Goal: Transaction & Acquisition: Purchase product/service

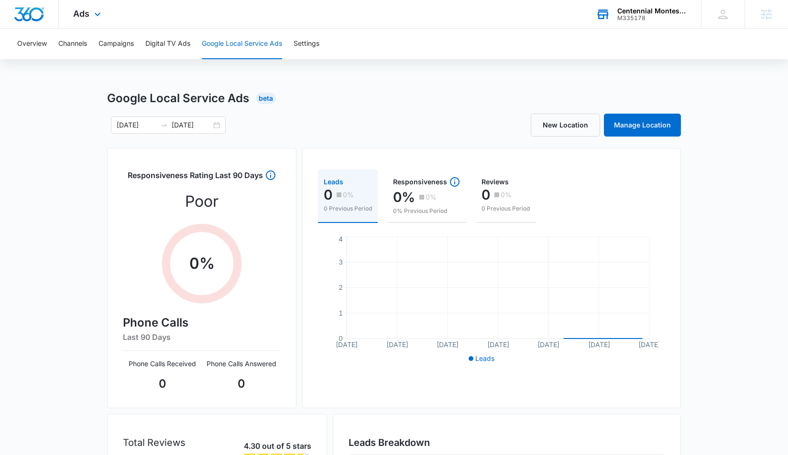
click at [637, 17] on div "M335178" at bounding box center [652, 18] width 70 height 7
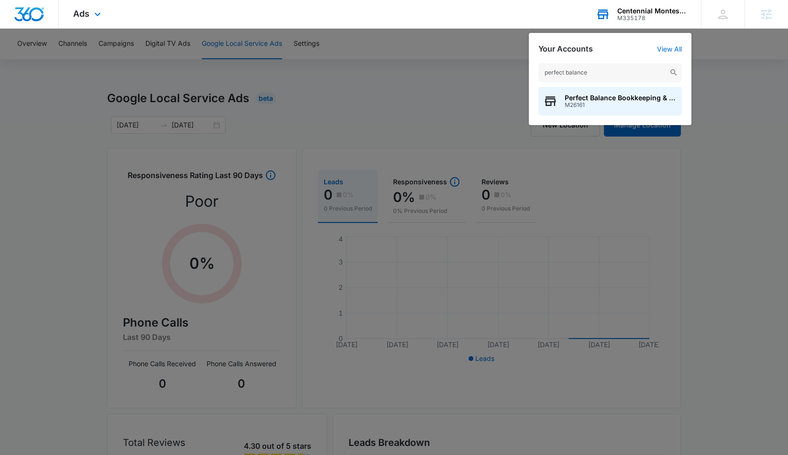
type input "perfect balance"
drag, startPoint x: 637, startPoint y: 17, endPoint x: 613, endPoint y: 102, distance: 88.2
click at [613, 102] on span "Perfect Balance Bookkeeping & Tax Services" at bounding box center [620, 98] width 112 height 8
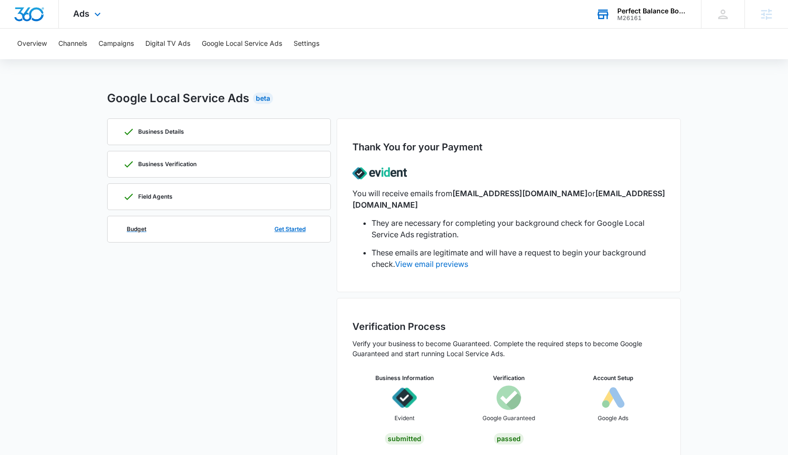
click at [206, 233] on div "Budget Get Started" at bounding box center [219, 230] width 192 height 26
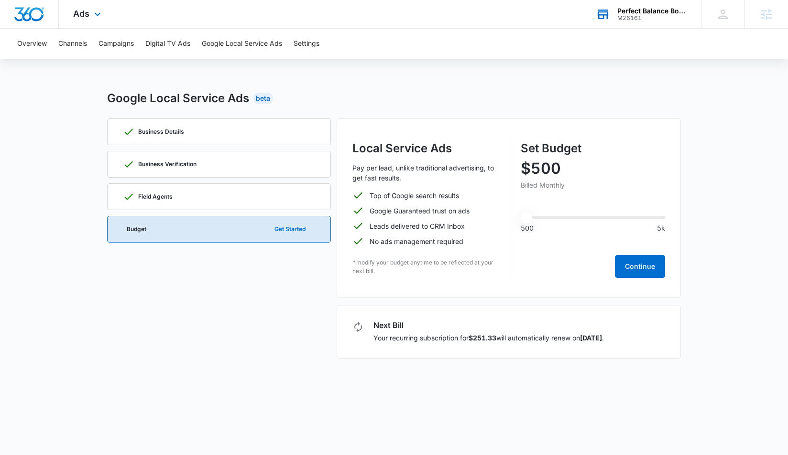
click at [418, 245] on p "No ads management required" at bounding box center [416, 242] width 94 height 10
click at [416, 265] on p "*modify your budget anytime to be reflected at your next bill." at bounding box center [424, 267] width 145 height 17
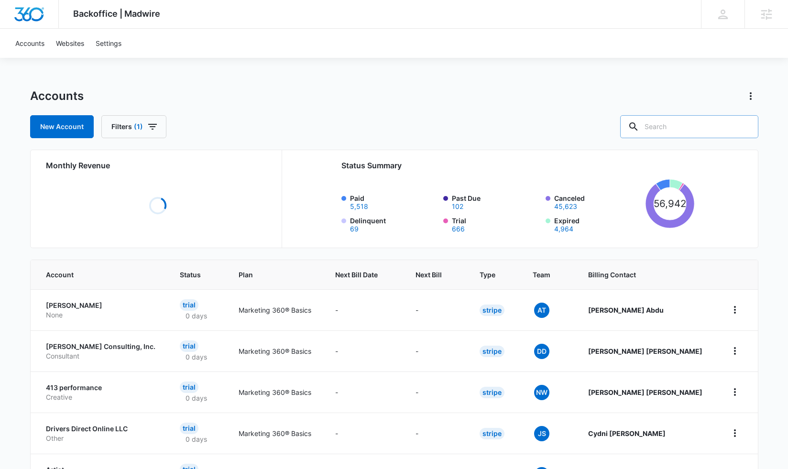
click at [669, 127] on input "text" at bounding box center [689, 126] width 138 height 23
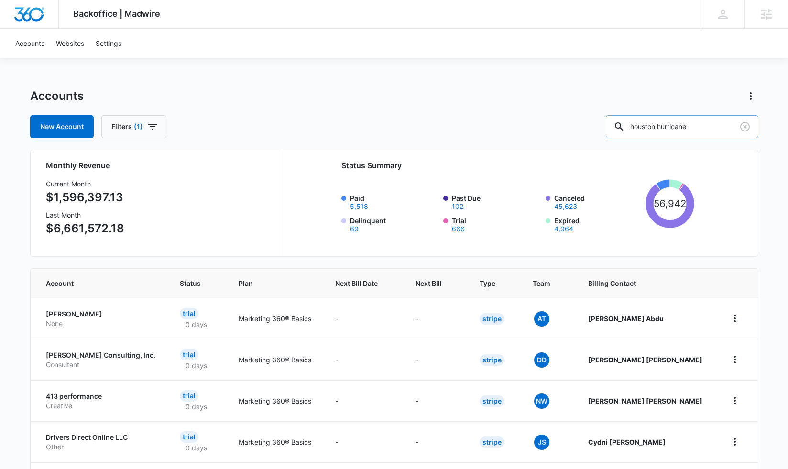
type input "houston hurricane"
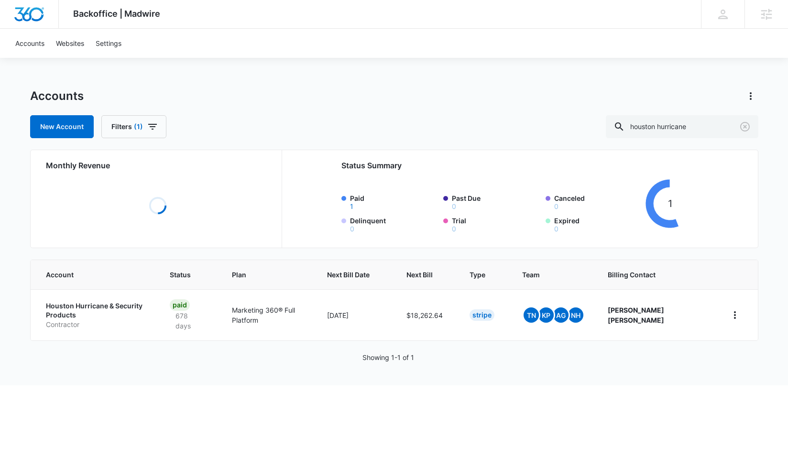
click at [66, 303] on p "Houston Hurricane & Security Products" at bounding box center [96, 310] width 101 height 19
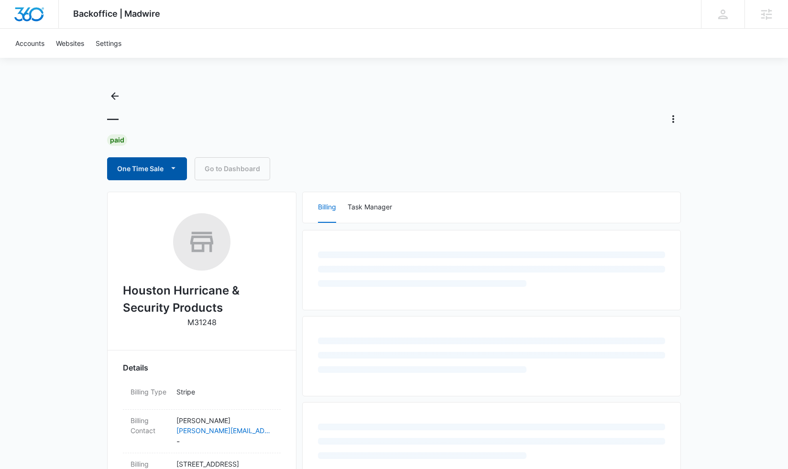
click at [140, 173] on button "One Time Sale" at bounding box center [147, 168] width 80 height 23
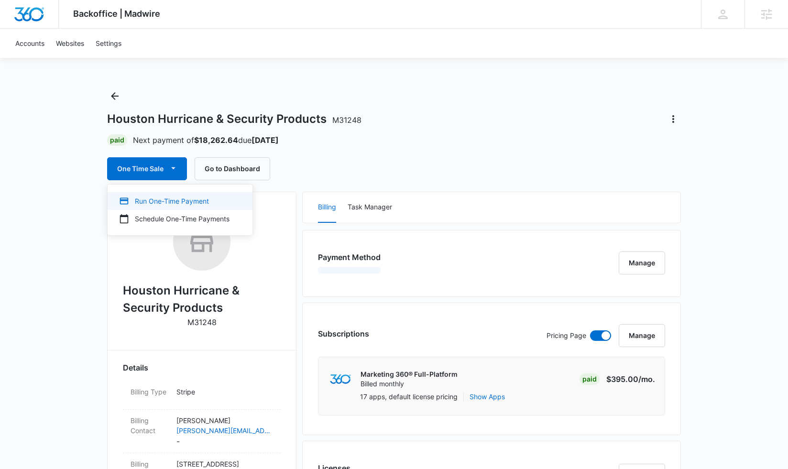
click at [143, 205] on div "Run One-Time Payment" at bounding box center [174, 201] width 110 height 10
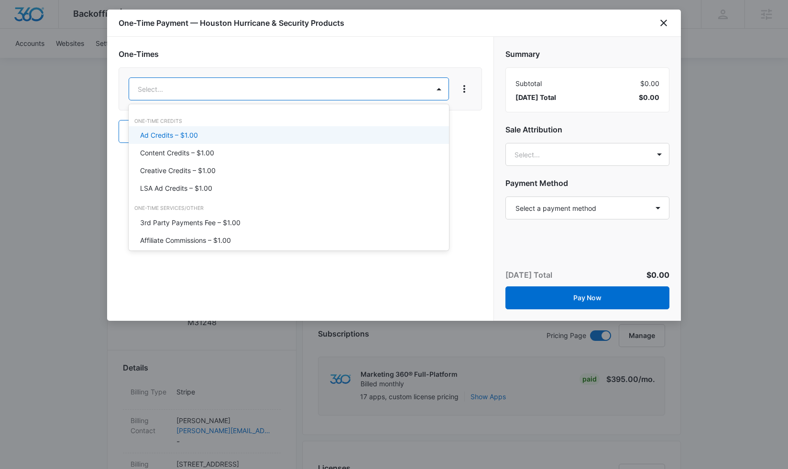
click at [267, 128] on div "Ad Credits – $1.00" at bounding box center [289, 135] width 320 height 18
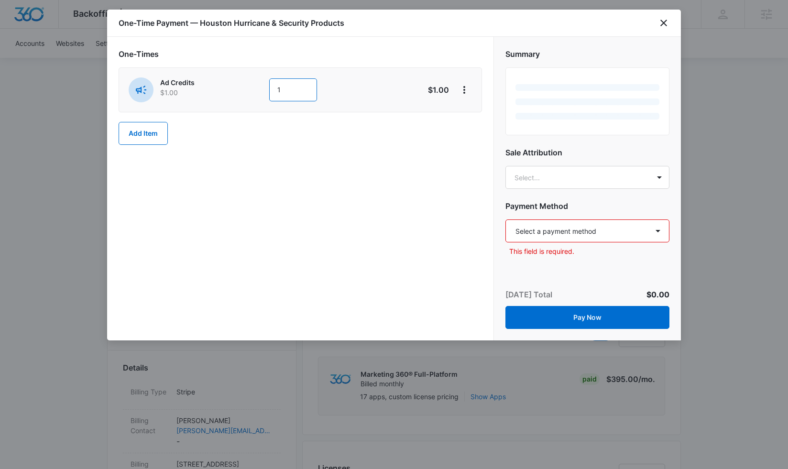
click at [296, 87] on input "1" at bounding box center [293, 89] width 48 height 23
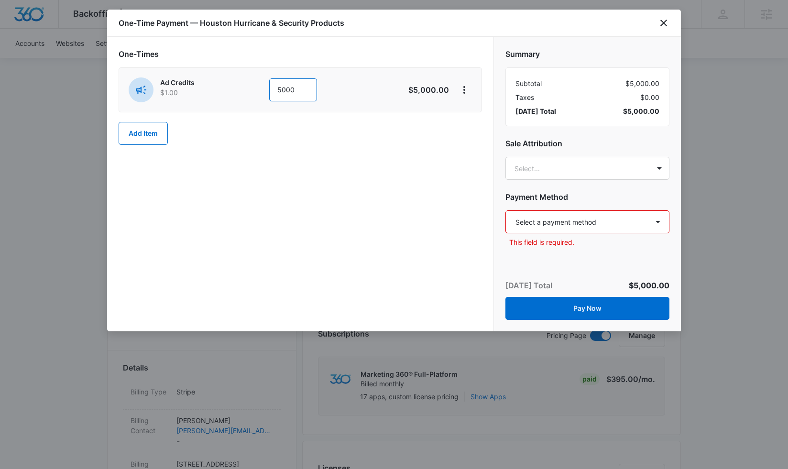
type input "5000"
drag, startPoint x: 381, startPoint y: 198, endPoint x: 499, endPoint y: 205, distance: 118.2
click at [398, 199] on div "One-Times Ad Credits $1.00 5000 $5,000.00 Add Item" at bounding box center [300, 184] width 386 height 294
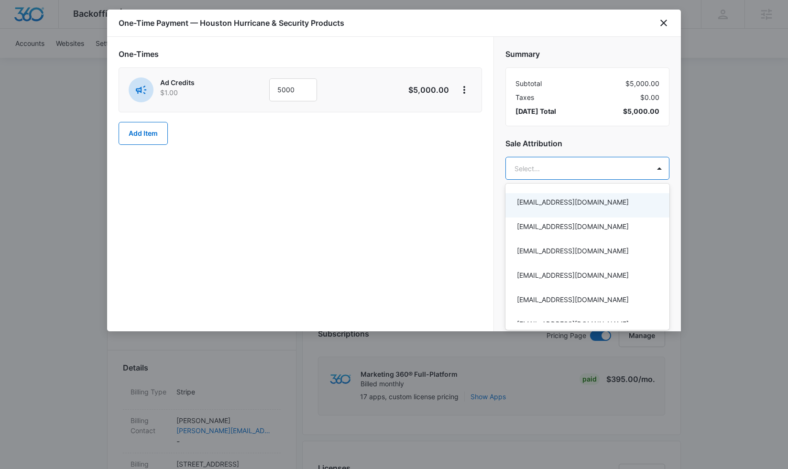
click at [339, 195] on div at bounding box center [394, 234] width 788 height 469
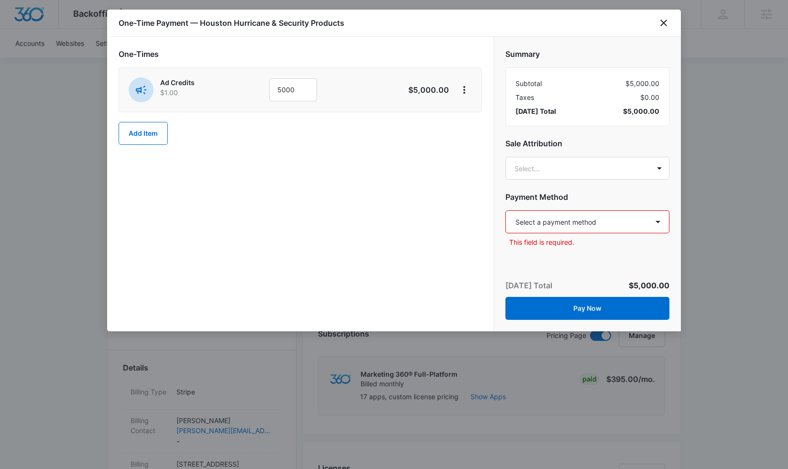
click at [661, 15] on div "One-Time Payment — Houston Hurricane & Security Products" at bounding box center [394, 23] width 574 height 27
click at [659, 25] on icon "close" at bounding box center [663, 22] width 11 height 11
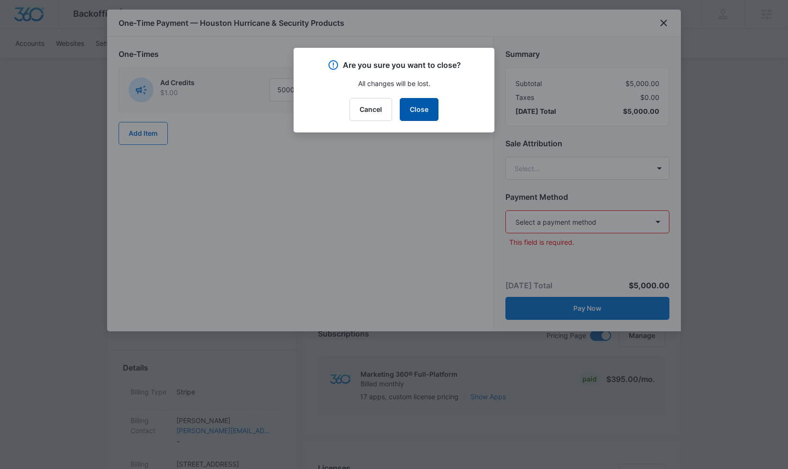
click at [422, 105] on button "Close" at bounding box center [419, 109] width 39 height 23
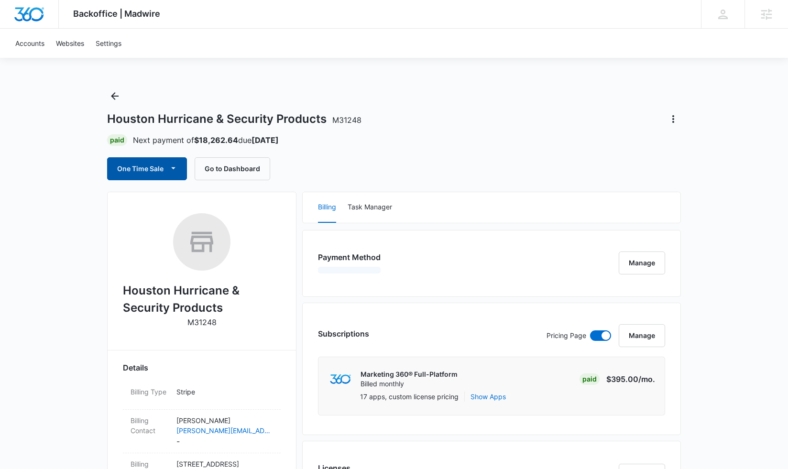
click at [156, 165] on button "One Time Sale" at bounding box center [147, 168] width 80 height 23
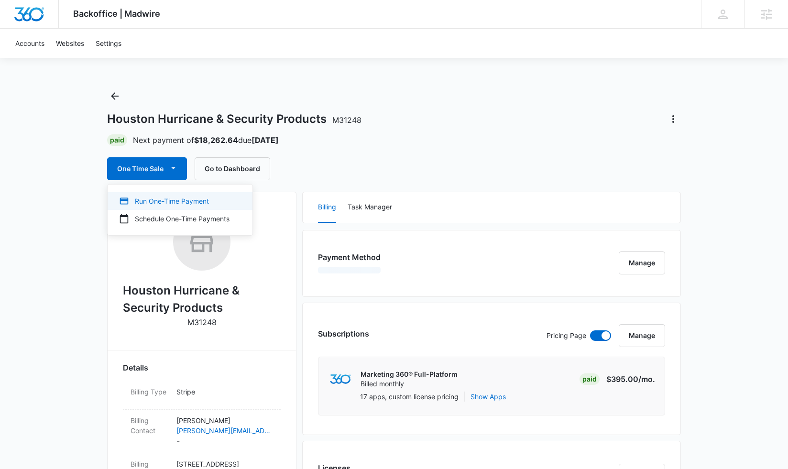
click at [161, 195] on button "Run One-Time Payment" at bounding box center [180, 201] width 145 height 18
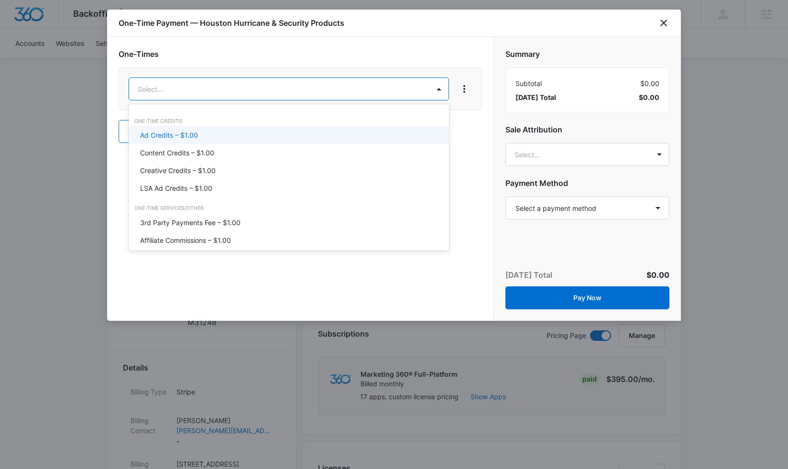
click at [231, 126] on div "One-Time Credits Ad Credits – $1.00 Content Credits – $1.00 Creative Credits – …" at bounding box center [289, 157] width 320 height 87
click at [605, 206] on div at bounding box center [394, 234] width 788 height 469
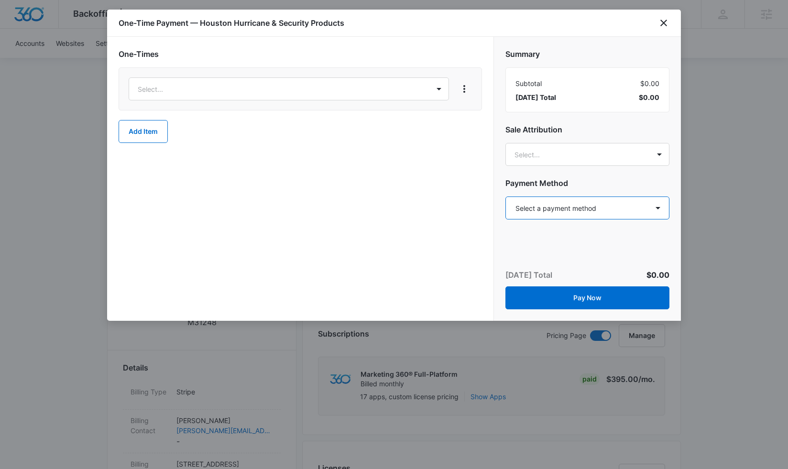
select select "pm_1Lu0wRA4n8RTgNjUaCLJ12RP"
drag, startPoint x: 193, startPoint y: 70, endPoint x: 191, endPoint y: 82, distance: 12.1
click at [193, 71] on div "Select..." at bounding box center [300, 88] width 363 height 43
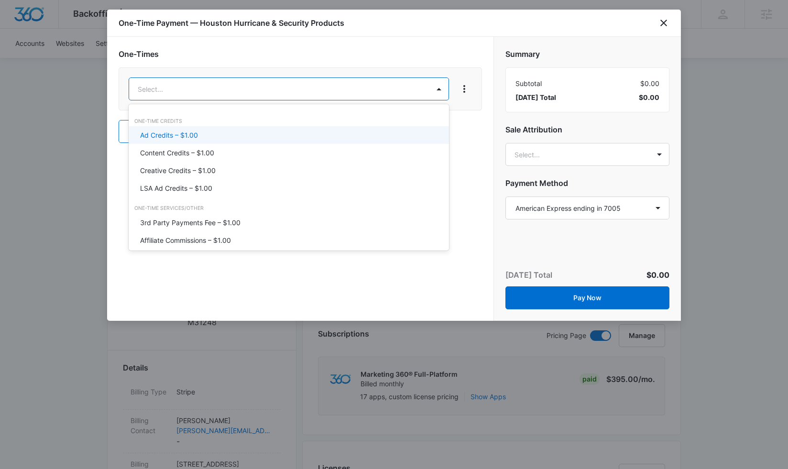
drag, startPoint x: 187, startPoint y: 135, endPoint x: 236, endPoint y: 111, distance: 54.5
click at [190, 134] on p "Ad Credits – $1.00" at bounding box center [169, 135] width 58 height 10
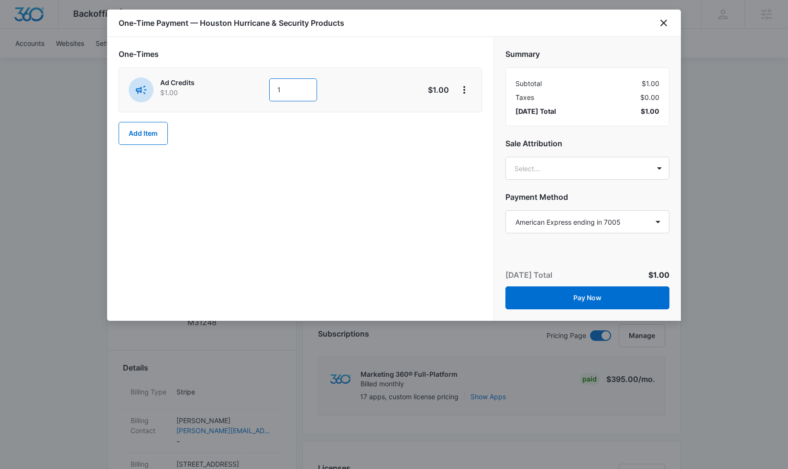
click at [296, 90] on input "1" at bounding box center [293, 89] width 48 height 23
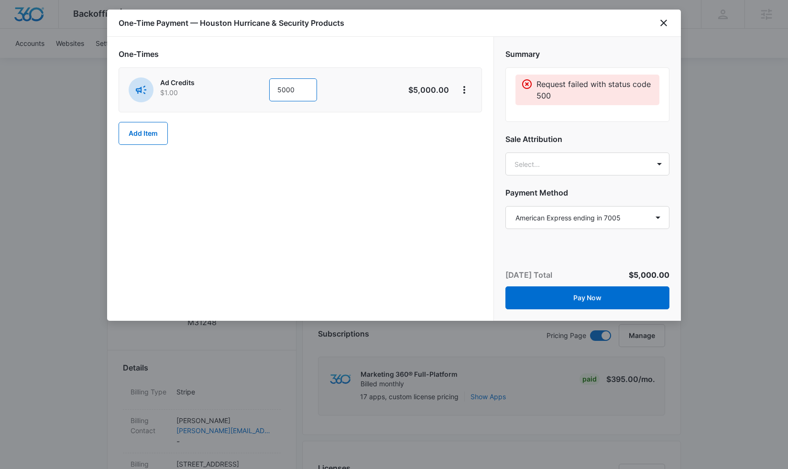
type input "5000"
drag, startPoint x: 284, startPoint y: 176, endPoint x: 368, endPoint y: 194, distance: 85.6
click at [285, 175] on div "One-Times Ad Credits $1.00 5000 $5,000.00 Add Item" at bounding box center [300, 179] width 386 height 284
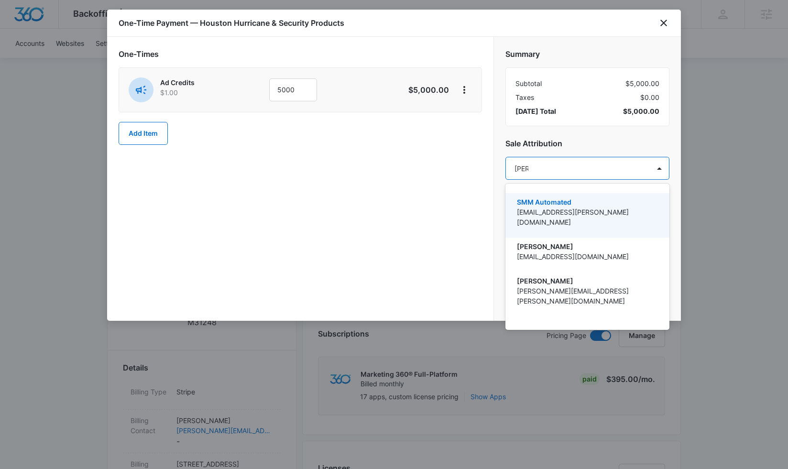
type input "tomm"
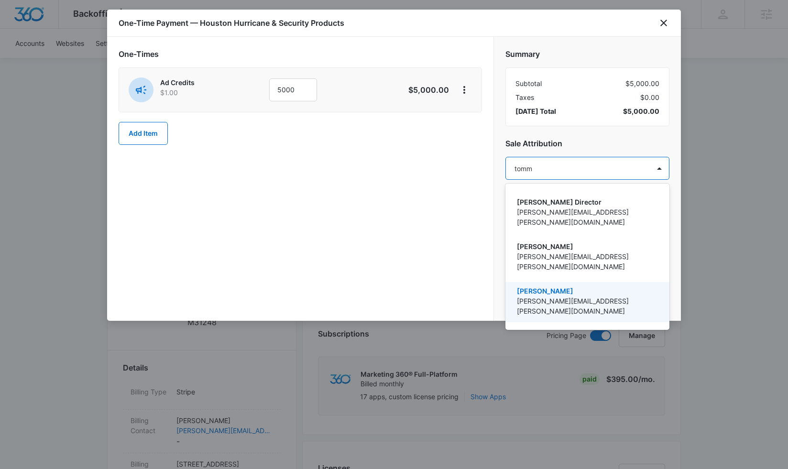
click at [556, 286] on p "[PERSON_NAME]" at bounding box center [586, 291] width 139 height 10
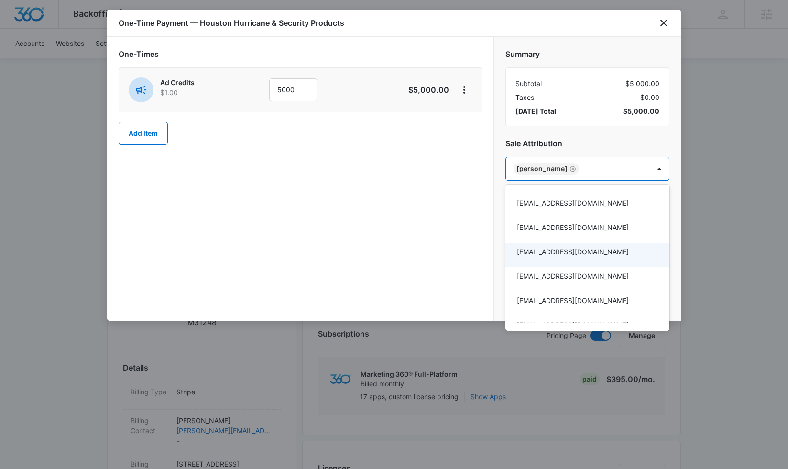
click at [423, 137] on div at bounding box center [394, 234] width 788 height 469
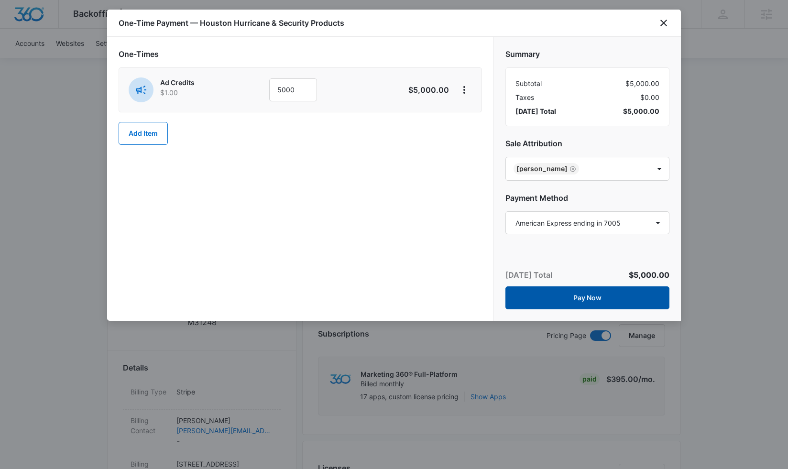
click at [594, 301] on button "Pay Now" at bounding box center [587, 297] width 164 height 23
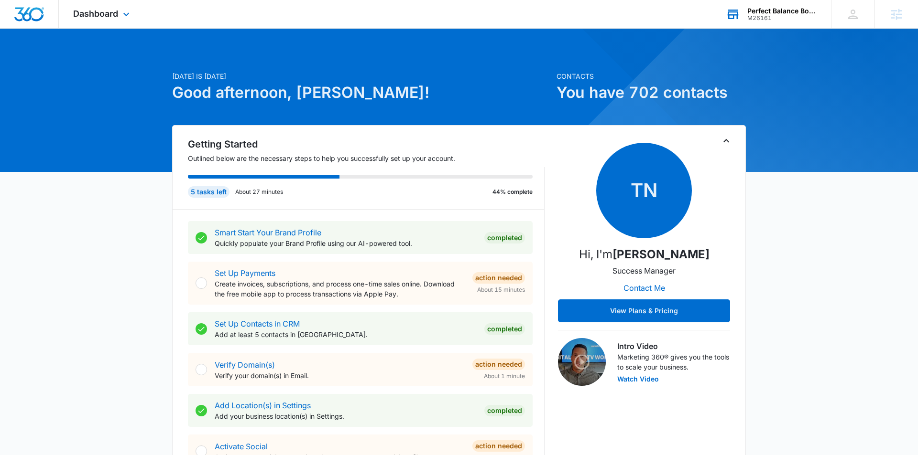
click at [763, 18] on div "M26161" at bounding box center [782, 18] width 70 height 7
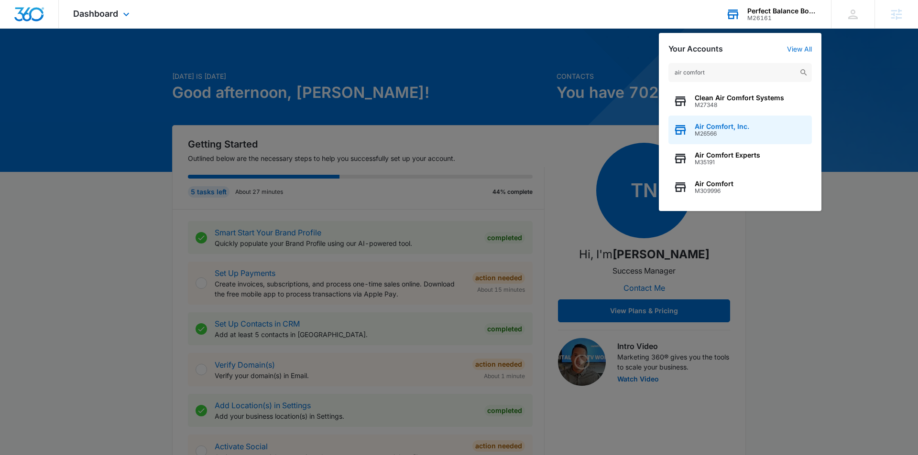
type input "air comfort"
click at [739, 136] on span "M26566" at bounding box center [721, 133] width 54 height 7
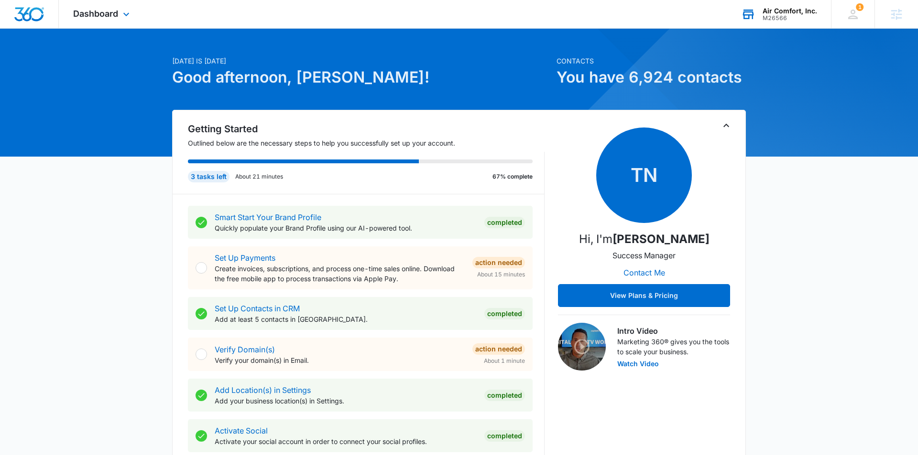
scroll to position [21, 0]
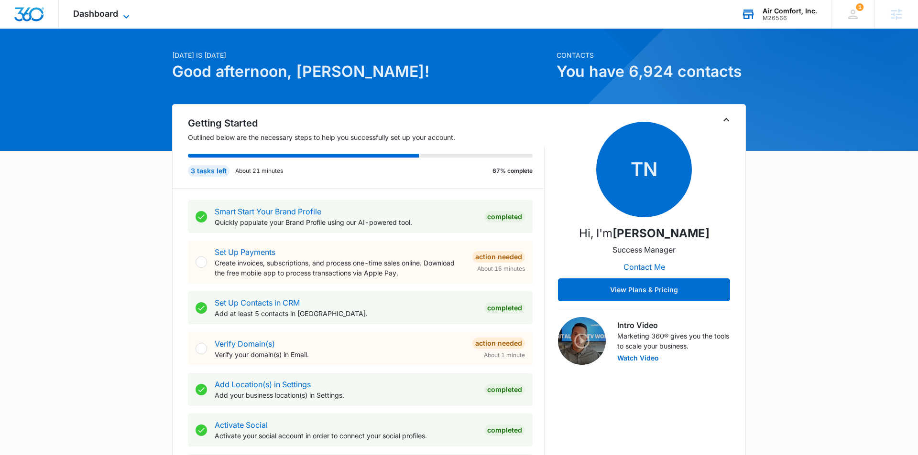
click at [101, 12] on span "Dashboard" at bounding box center [95, 14] width 45 height 10
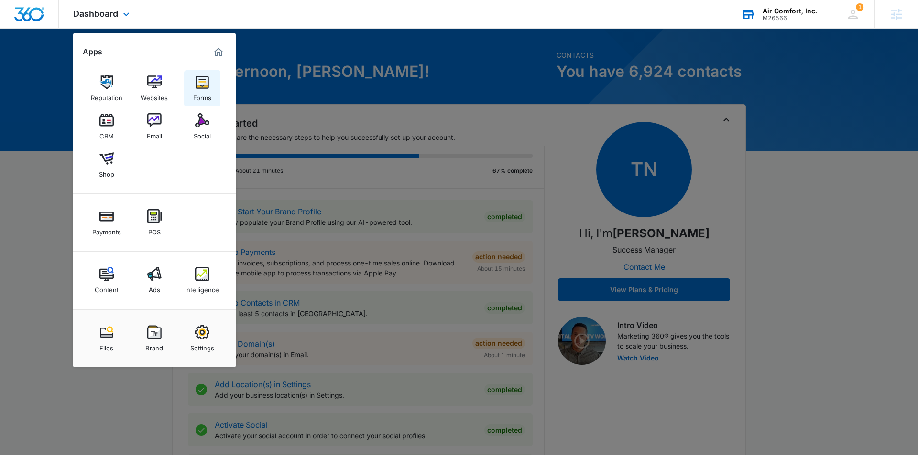
click at [193, 81] on link "Forms" at bounding box center [202, 88] width 36 height 36
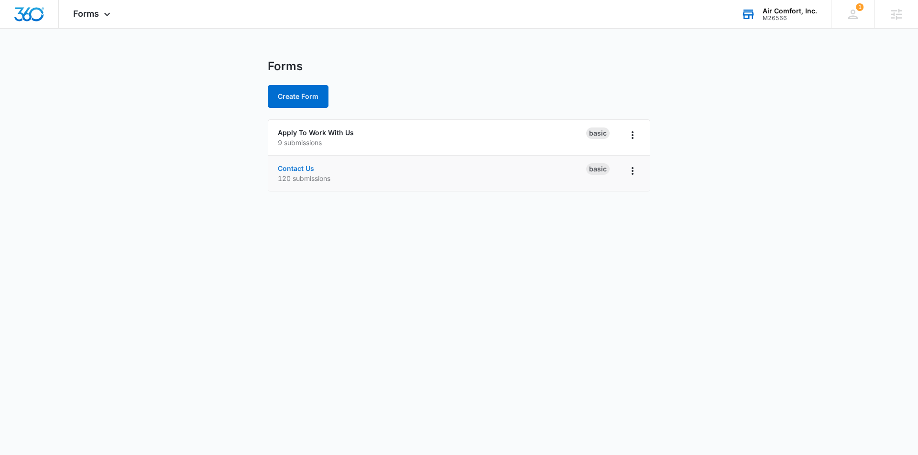
click at [296, 169] on link "Contact Us" at bounding box center [296, 168] width 36 height 8
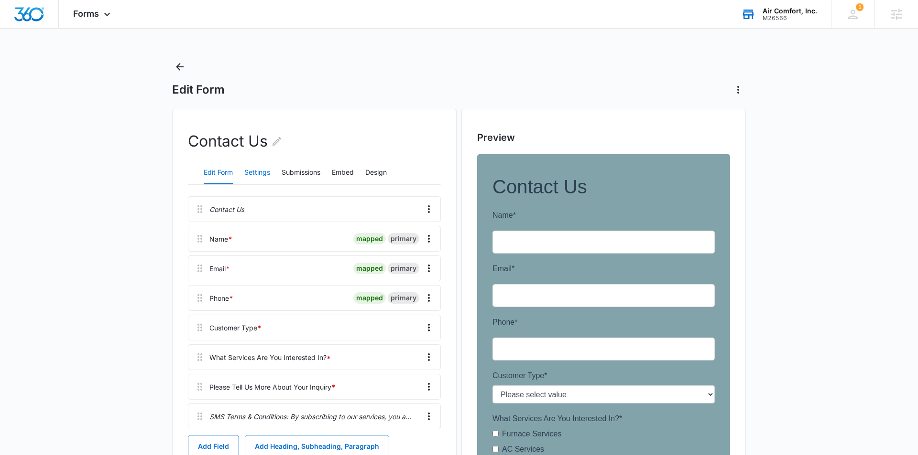
click at [263, 174] on button "Settings" at bounding box center [257, 173] width 26 height 23
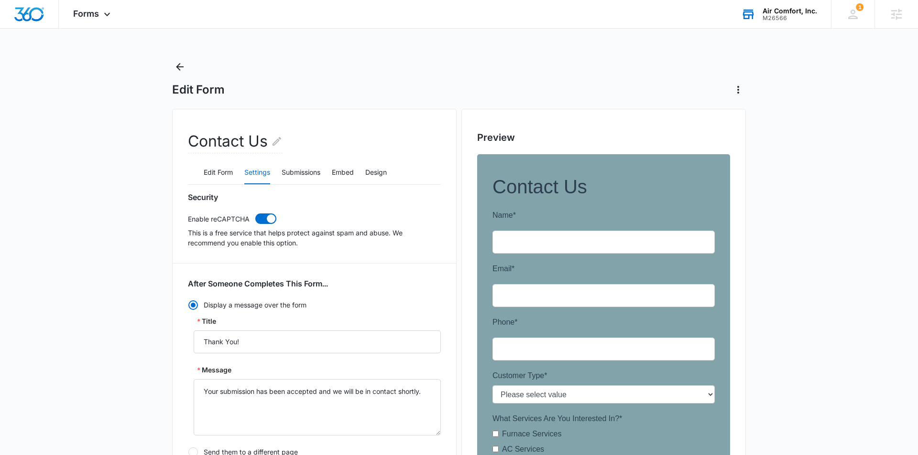
click at [263, 174] on button "Settings" at bounding box center [257, 173] width 26 height 23
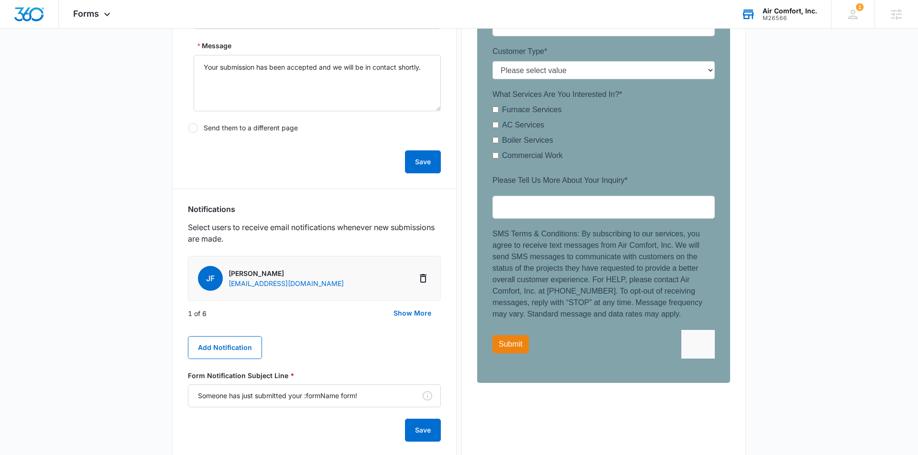
scroll to position [329, 0]
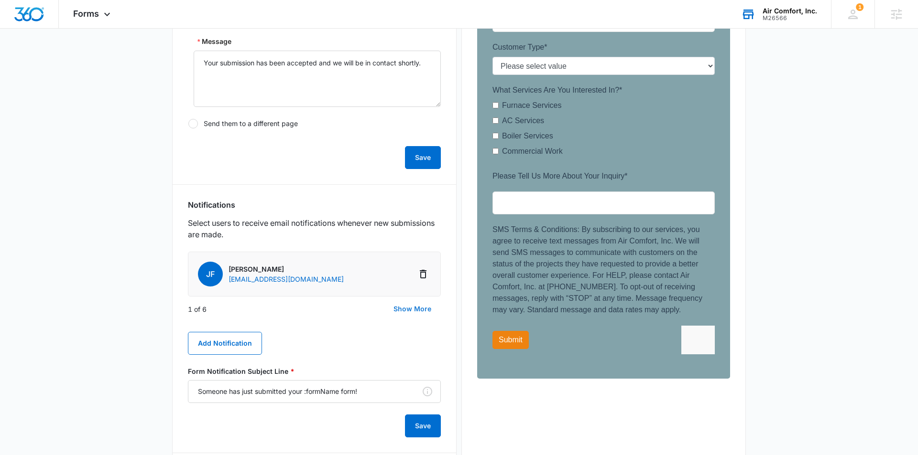
click at [411, 311] on button "Show More" at bounding box center [412, 309] width 57 height 23
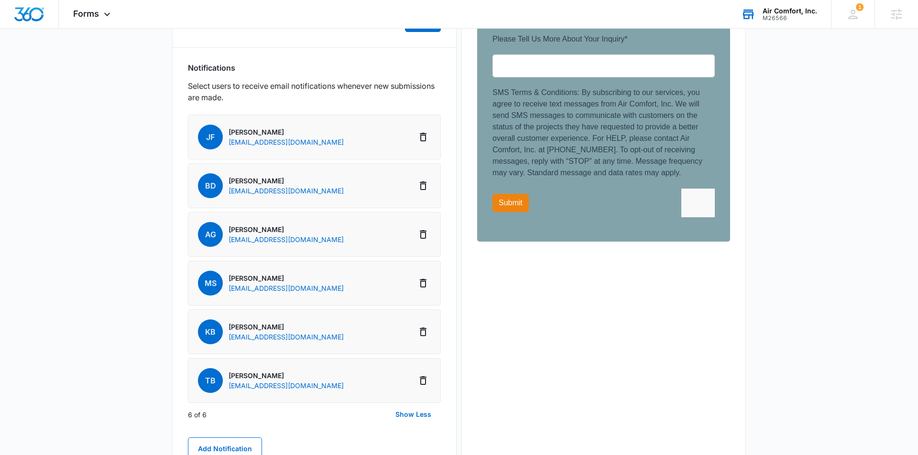
scroll to position [466, 0]
click at [387, 238] on li "AG Austin Graf AGraf@aircomfortcolorado.com" at bounding box center [314, 234] width 253 height 45
click at [424, 232] on icon "Delete Notification" at bounding box center [423, 234] width 7 height 9
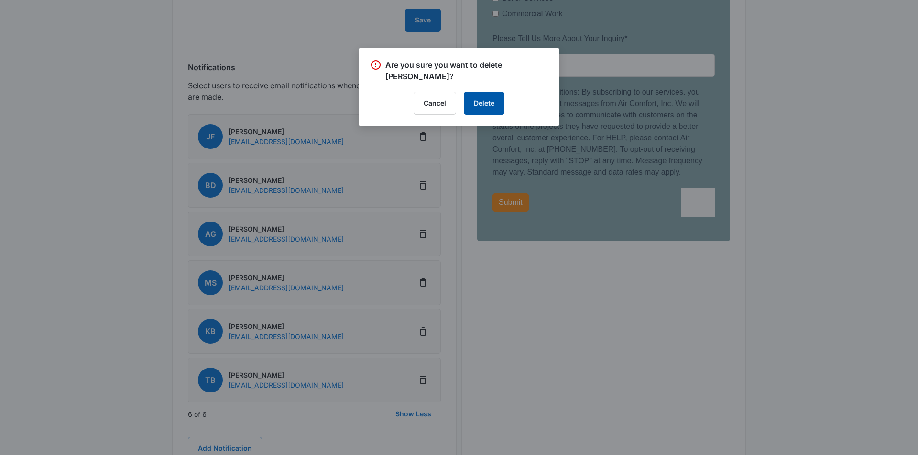
click at [478, 107] on button "Delete" at bounding box center [484, 103] width 41 height 23
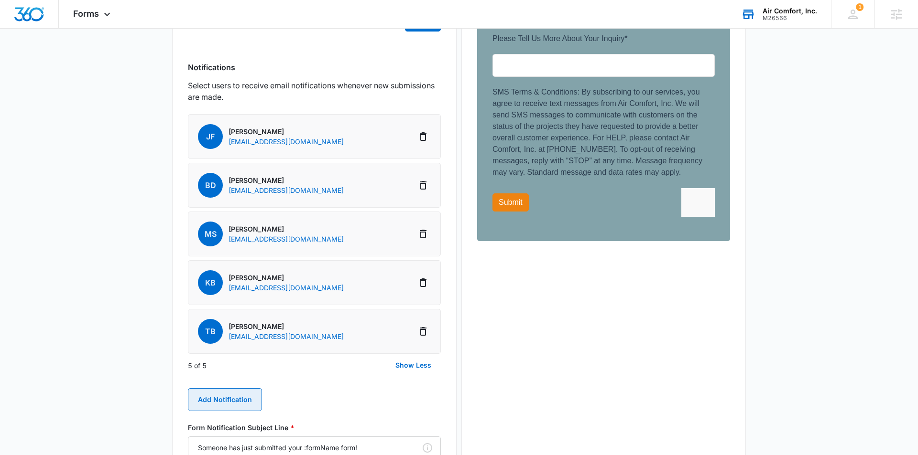
click at [238, 395] on button "Add Notification" at bounding box center [225, 400] width 74 height 23
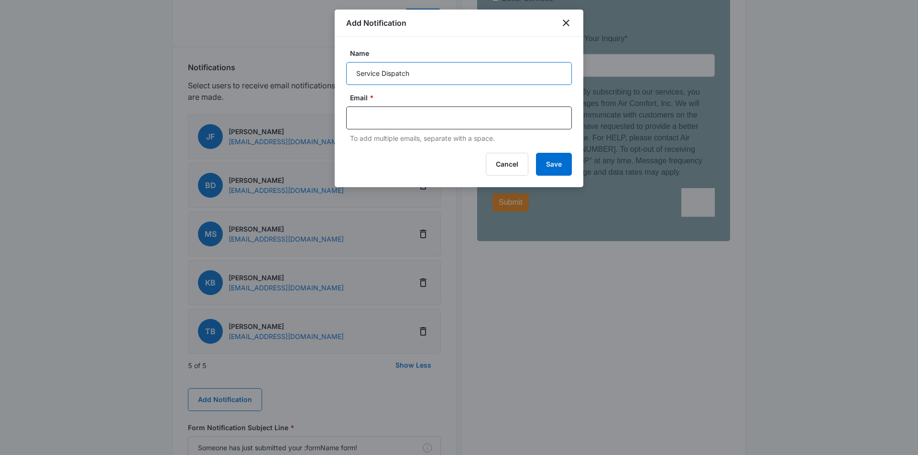
type input "Service Dispatch"
type input "v"
paste input "mailto:servicedispatch@aircomfortcolorado.com"
drag, startPoint x: 371, startPoint y: 119, endPoint x: 333, endPoint y: 119, distance: 38.7
click at [331, 119] on body "Forms Apps Reputation Websites Forms CRM Email Social Shop Payments POS Content…" at bounding box center [459, 90] width 918 height 1112
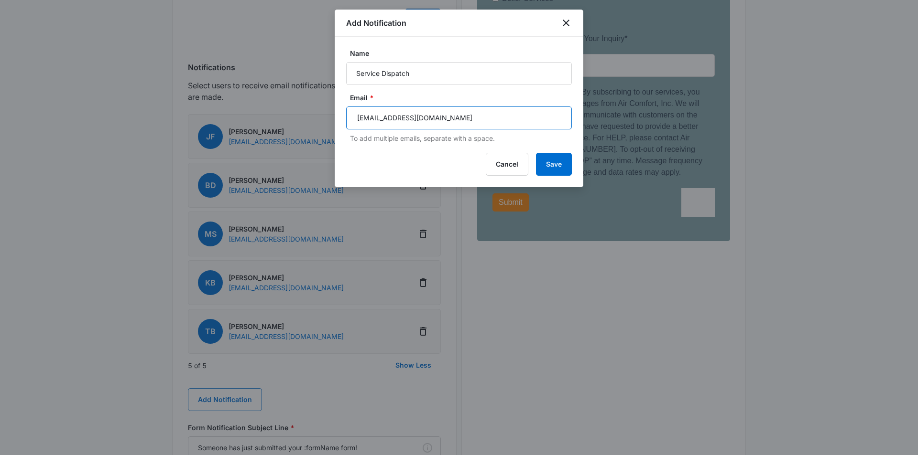
type input "servicedispatch@aircomfortcolorado.com"
drag, startPoint x: 397, startPoint y: 170, endPoint x: 405, endPoint y: 170, distance: 8.6
click at [401, 170] on div "Cancel Save" at bounding box center [459, 164] width 226 height 23
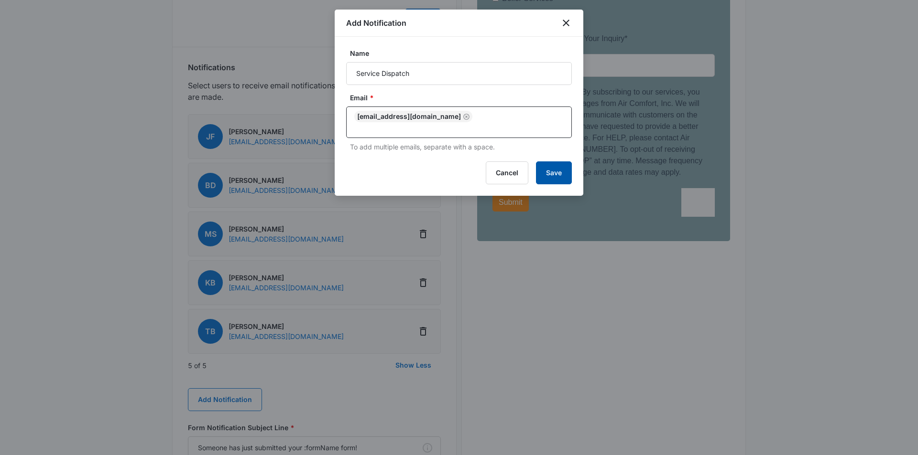
click at [541, 174] on button "Save" at bounding box center [554, 173] width 36 height 23
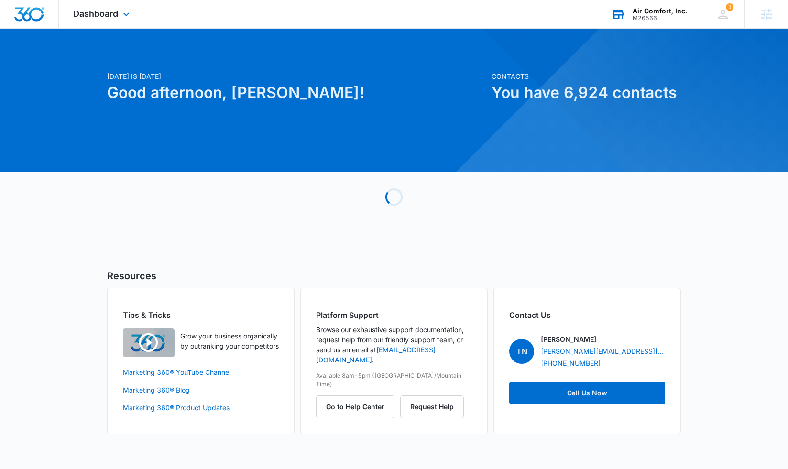
click at [661, 12] on div "Air Comfort, Inc." at bounding box center [659, 11] width 54 height 8
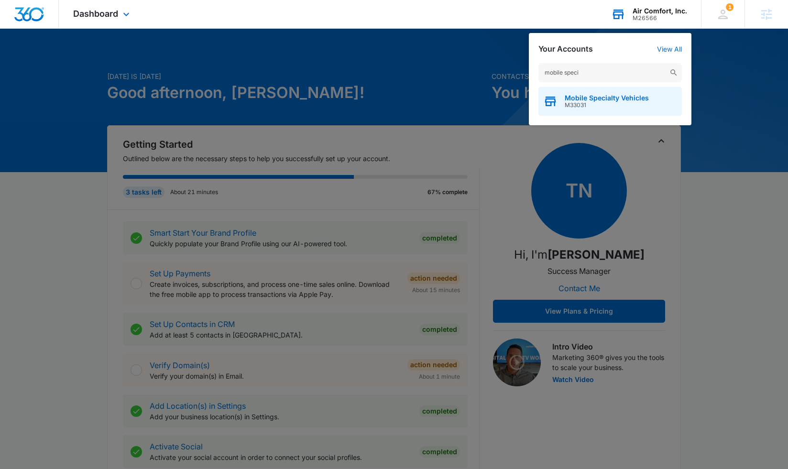
type input "mobile speci"
click at [599, 103] on span "M33031" at bounding box center [606, 105] width 84 height 7
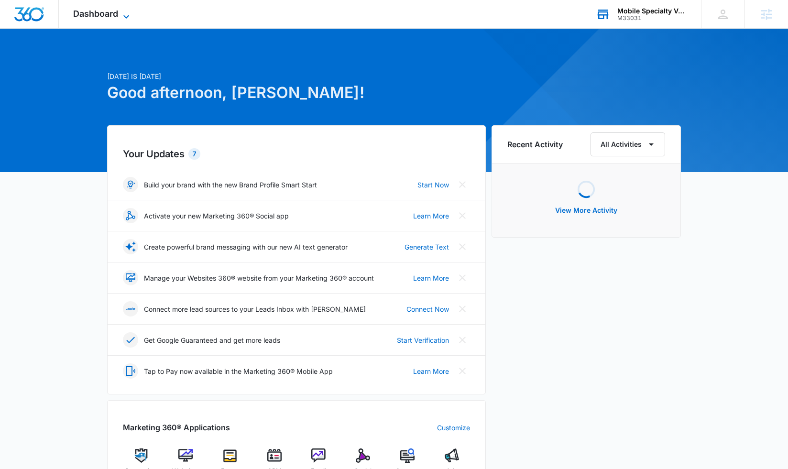
click at [108, 16] on span "Dashboard" at bounding box center [95, 14] width 45 height 10
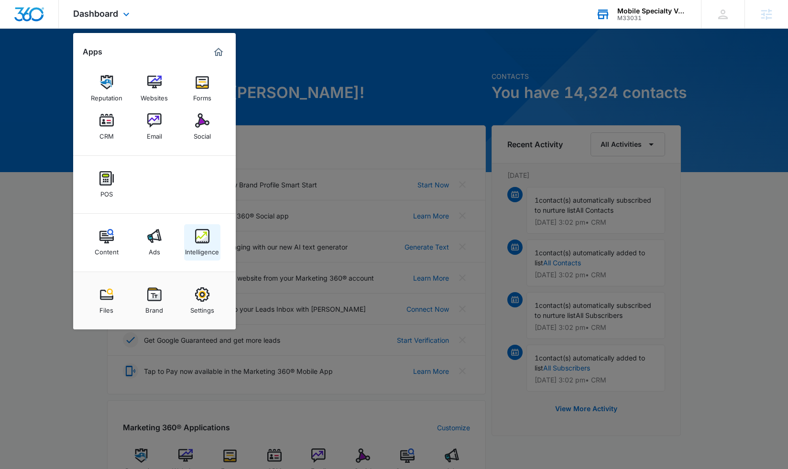
click at [205, 241] on img at bounding box center [202, 236] width 14 height 14
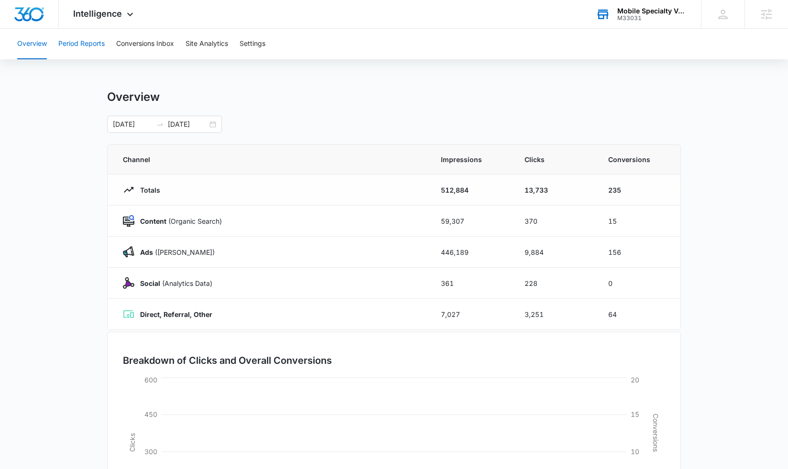
click at [93, 43] on button "Period Reports" at bounding box center [81, 44] width 46 height 31
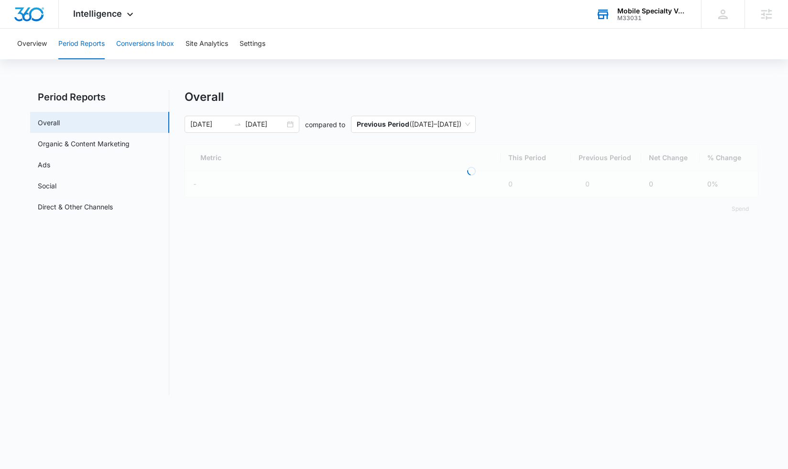
click at [147, 42] on button "Conversions Inbox" at bounding box center [145, 44] width 58 height 31
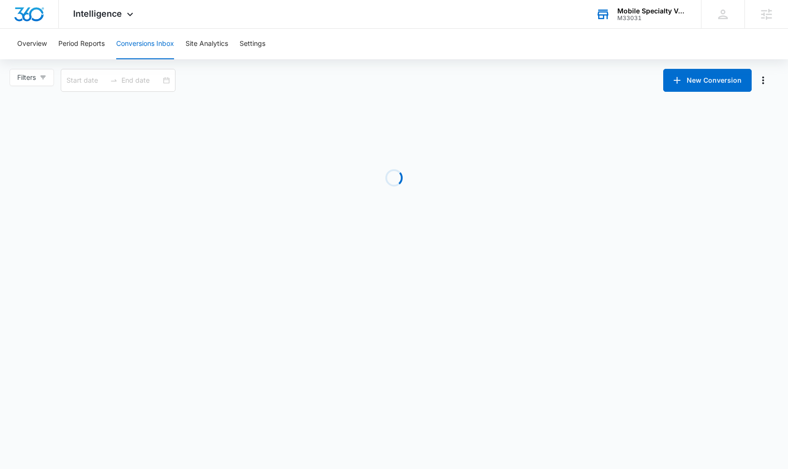
type input "08/10/2025"
type input "09/09/2025"
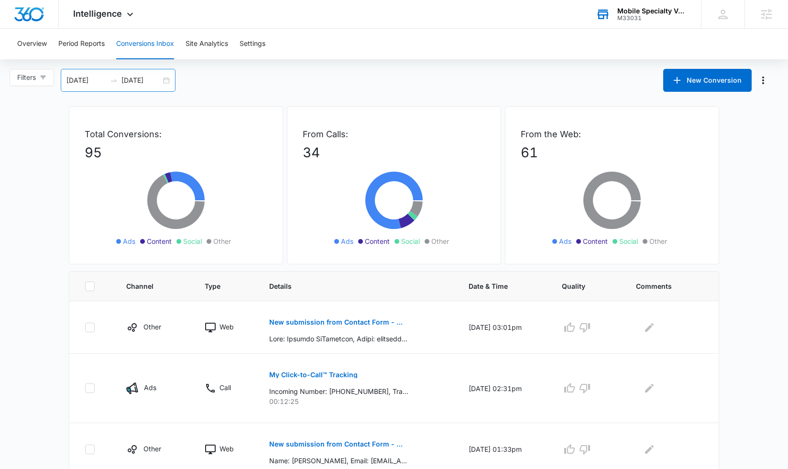
click at [77, 82] on input "08/10/2025" at bounding box center [86, 80] width 40 height 11
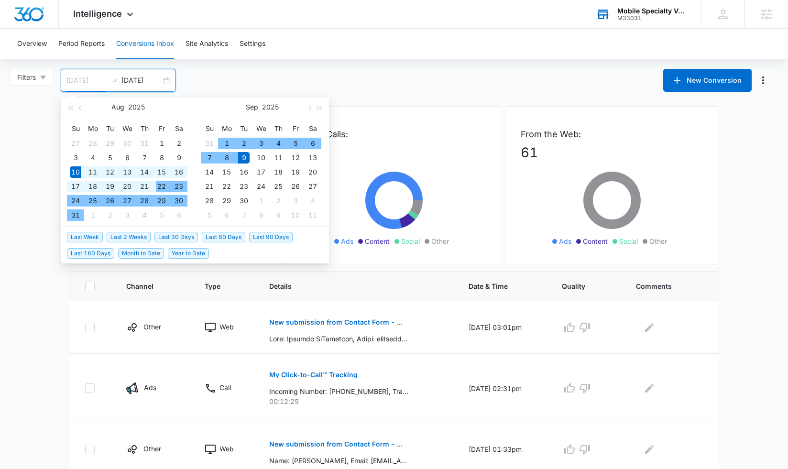
type input "08/22/2025"
click at [159, 191] on div "22" at bounding box center [161, 186] width 11 height 11
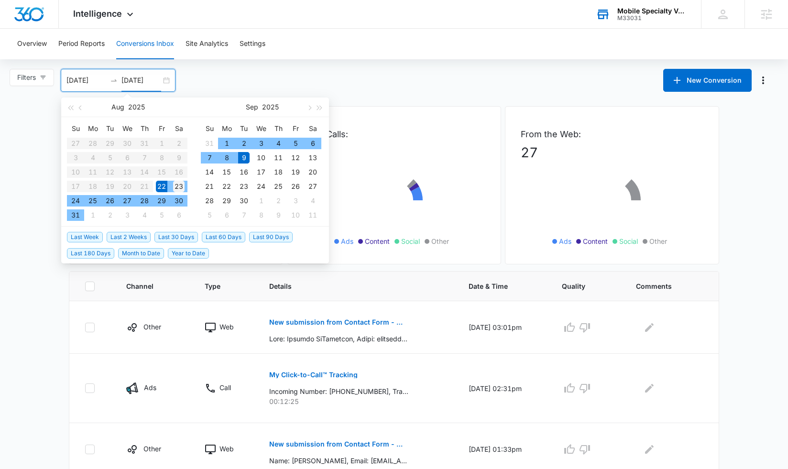
type input "08/23/2025"
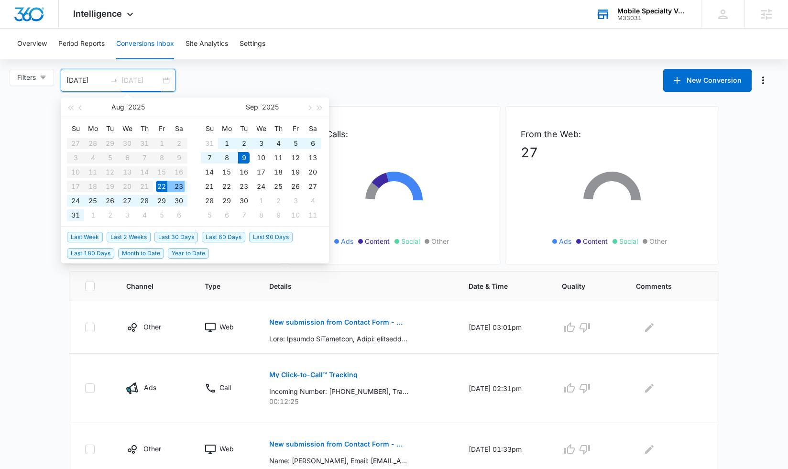
click at [177, 186] on div "23" at bounding box center [178, 186] width 11 height 11
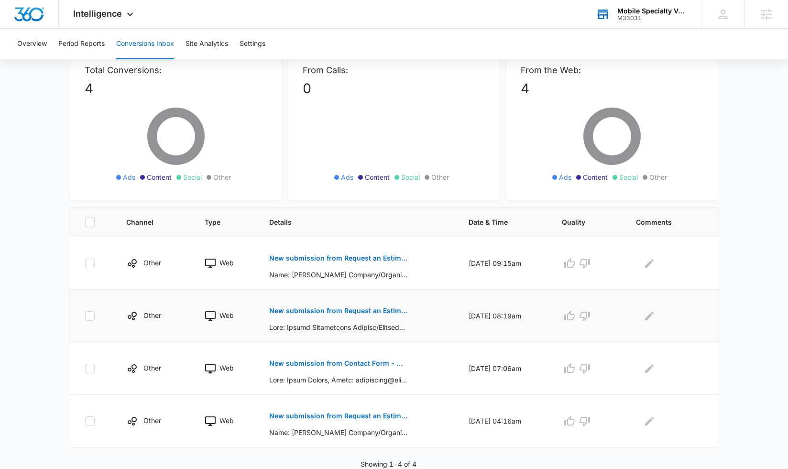
scroll to position [64, 0]
click at [331, 416] on p "New submission from Request an Estimate - Mobile Specialty Vehicles" at bounding box center [338, 415] width 139 height 7
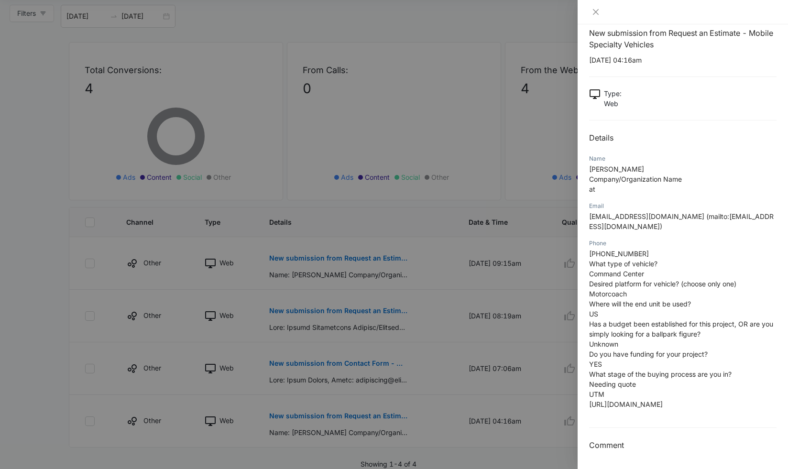
scroll to position [22, 0]
click at [598, 9] on icon "close" at bounding box center [596, 12] width 8 height 8
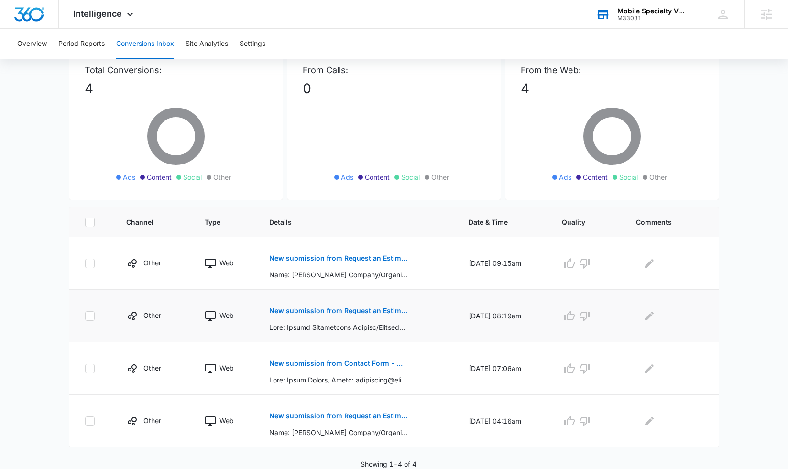
click at [350, 308] on p "New submission from Request an Estimate - Mobile Specialty Vehicles" at bounding box center [338, 310] width 139 height 7
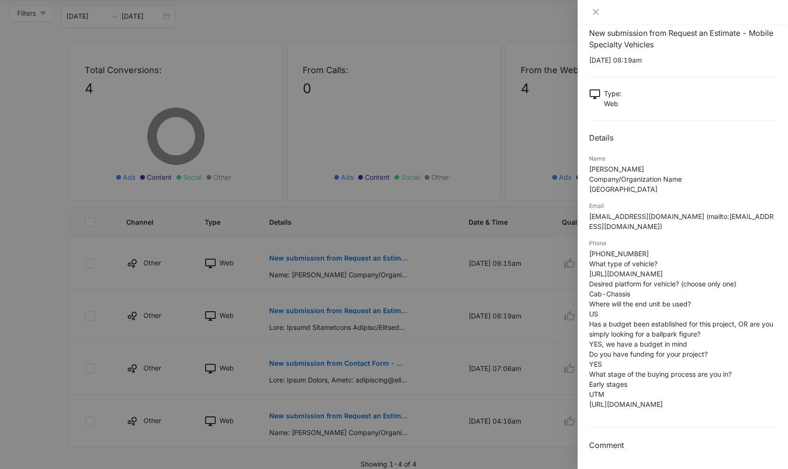
scroll to position [48, 0]
click at [595, 11] on icon "close" at bounding box center [596, 12] width 6 height 6
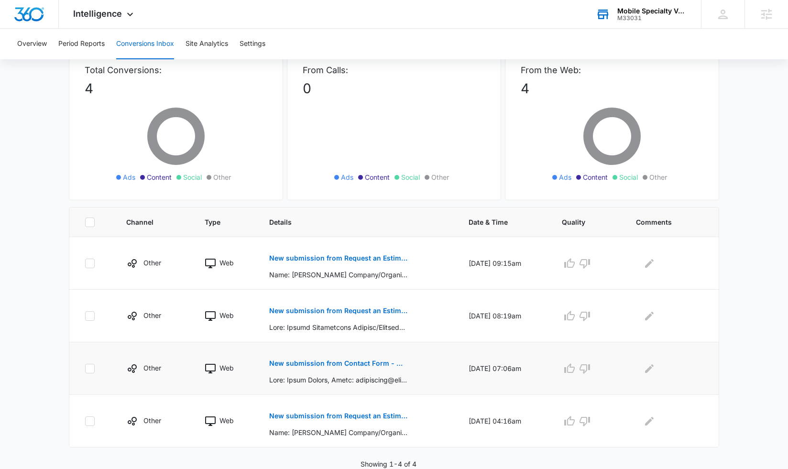
click at [332, 365] on p "New submission from Contact Form - Mobile Specialty Vehicles" at bounding box center [338, 363] width 139 height 7
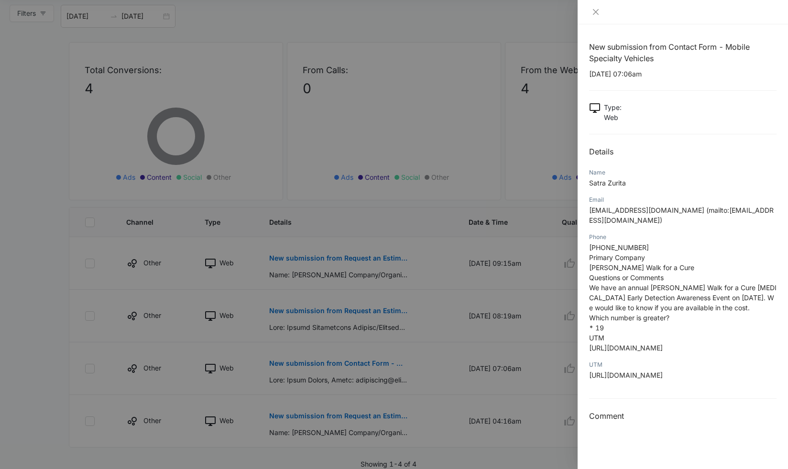
drag, startPoint x: 596, startPoint y: 12, endPoint x: 552, endPoint y: 90, distance: 89.5
click at [596, 12] on icon "close" at bounding box center [596, 12] width 6 height 6
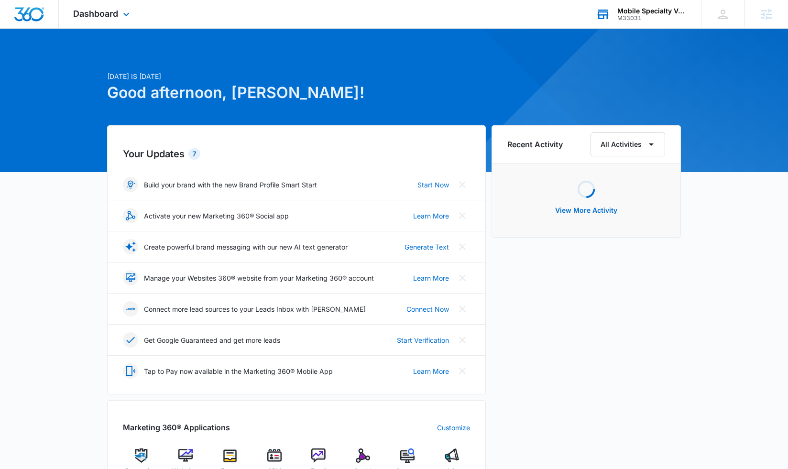
click at [631, 17] on div "M33031" at bounding box center [652, 18] width 70 height 7
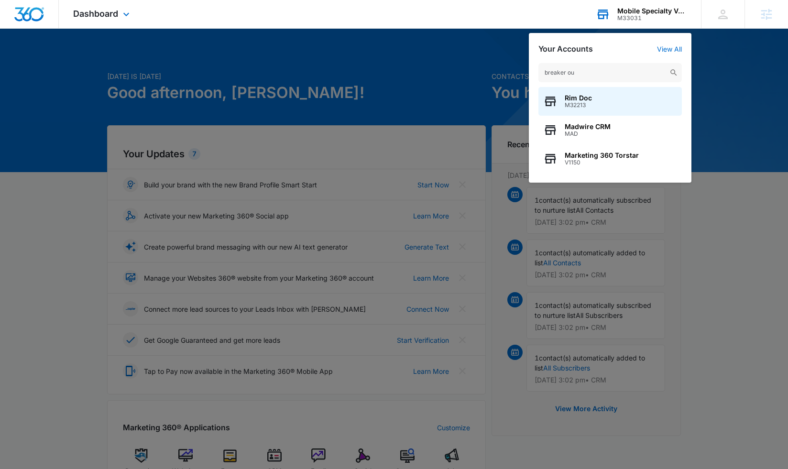
type input "breaker out"
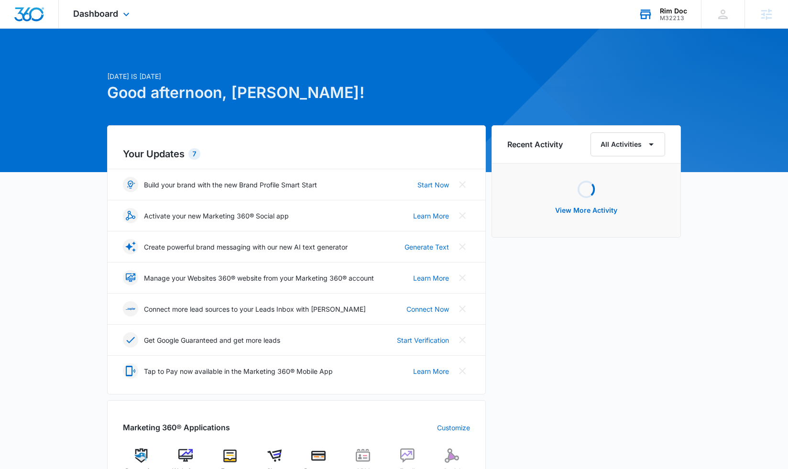
click at [690, 18] on div "Rim Doc M32213 Your Accounts View All" at bounding box center [662, 14] width 77 height 28
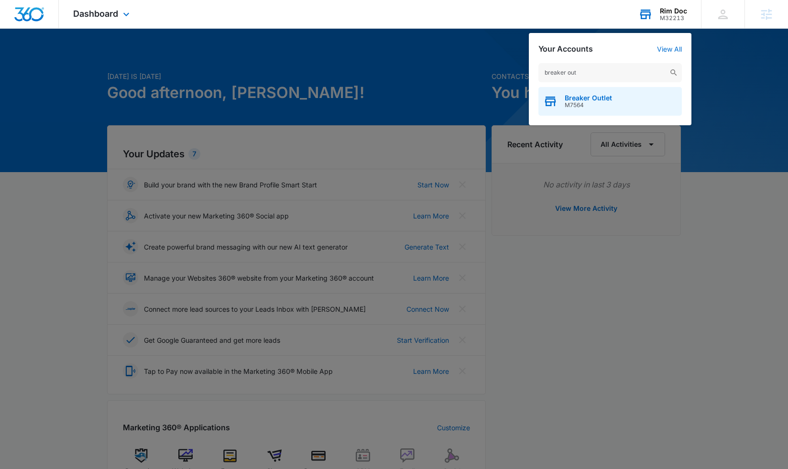
type input "breaker out"
click at [599, 101] on span "Breaker Outlet" at bounding box center [587, 98] width 47 height 8
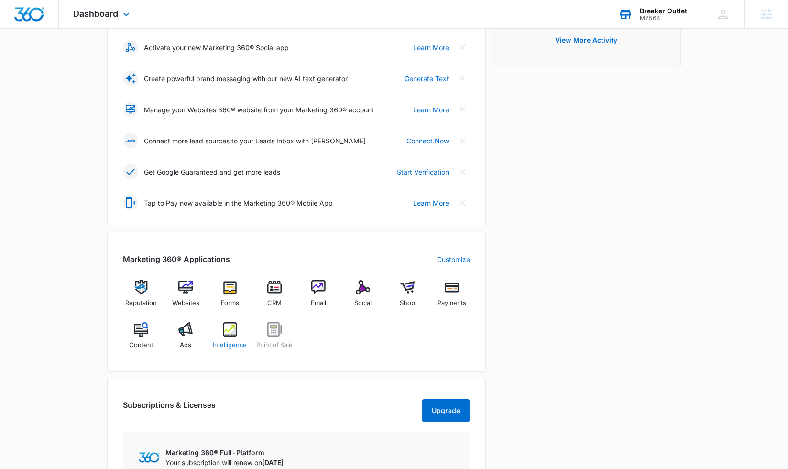
scroll to position [169, 0]
click at [230, 330] on img at bounding box center [230, 329] width 14 height 14
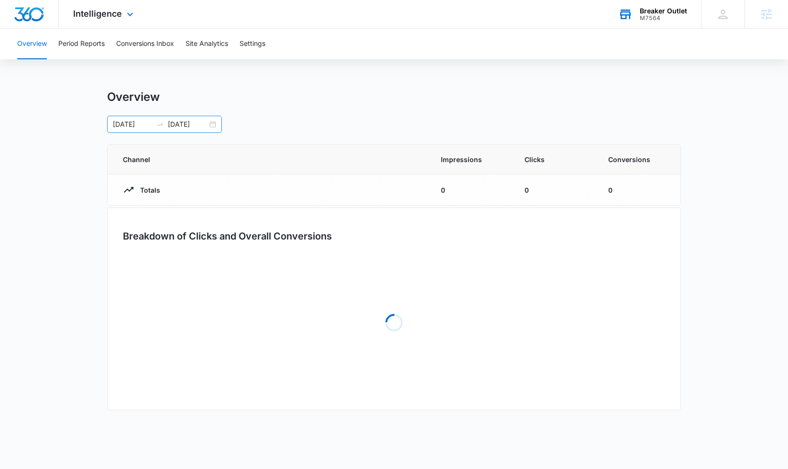
click at [127, 130] on div "[DATE] [DATE]" at bounding box center [164, 124] width 115 height 17
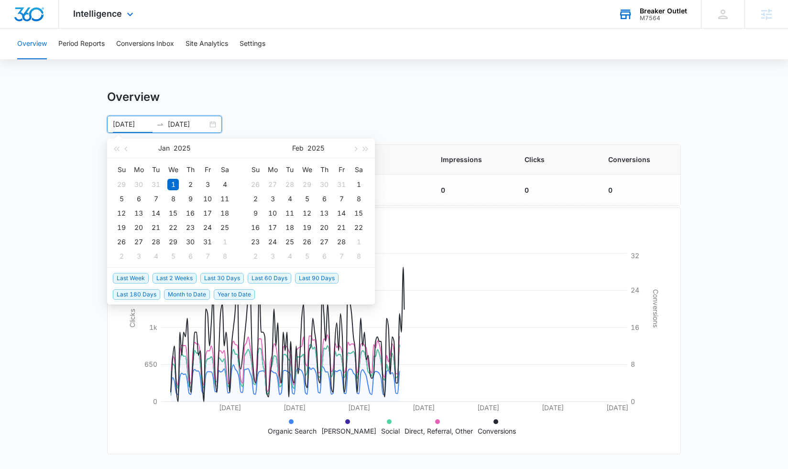
click at [184, 279] on span "Last 2 Weeks" at bounding box center [174, 278] width 44 height 11
type input "[DATE]"
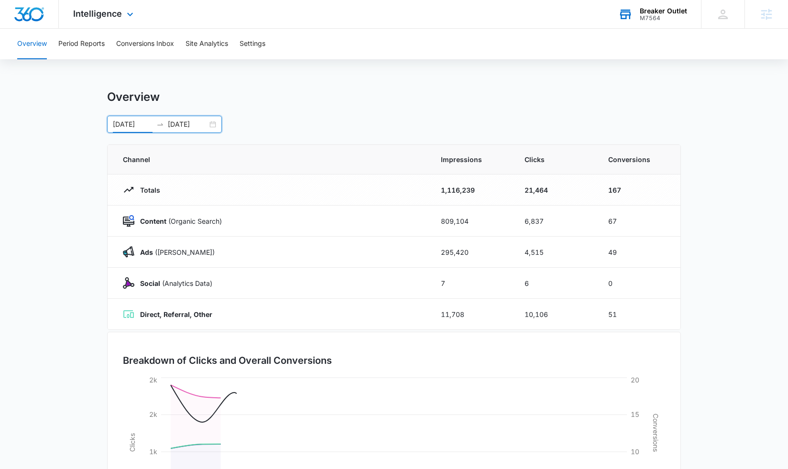
click at [117, 122] on input "[DATE]" at bounding box center [133, 124] width 40 height 11
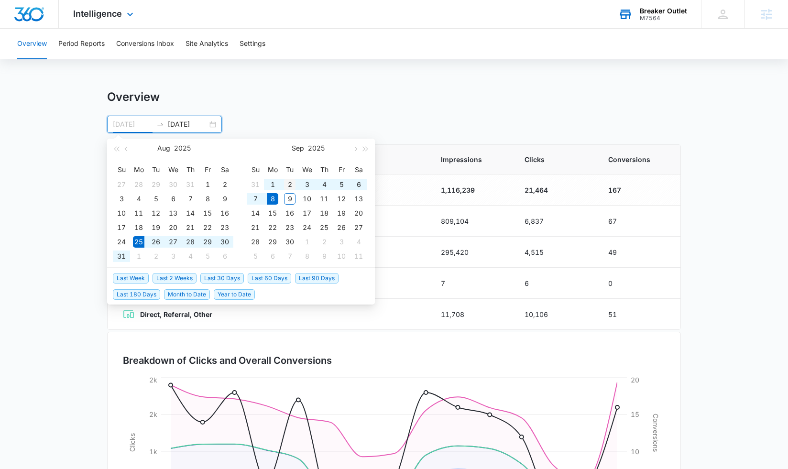
type input "[DATE]"
click at [290, 185] on div "2" at bounding box center [289, 184] width 11 height 11
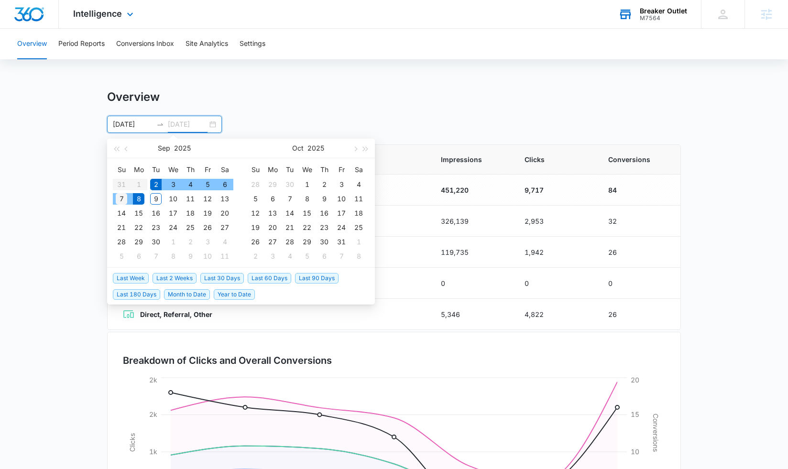
type input "[DATE]"
click at [120, 201] on div "7" at bounding box center [121, 198] width 11 height 11
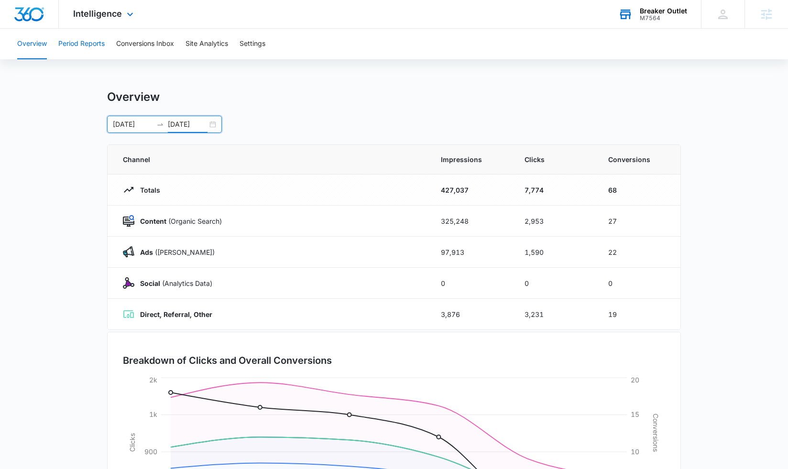
click at [87, 43] on button "Period Reports" at bounding box center [81, 44] width 46 height 31
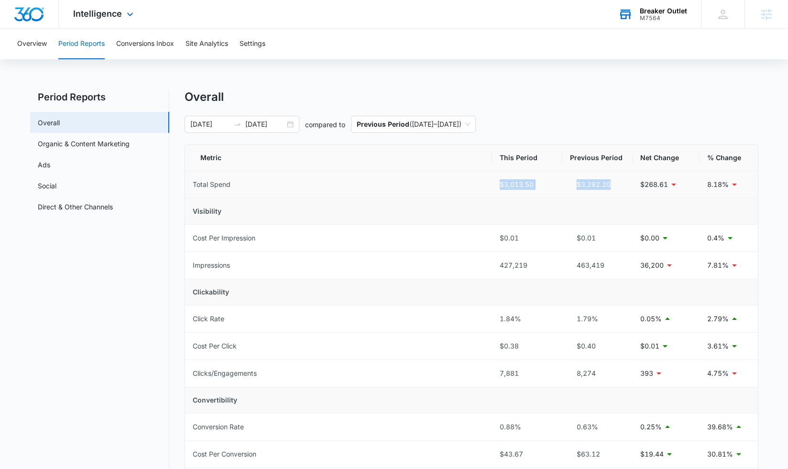
drag, startPoint x: 497, startPoint y: 185, endPoint x: 563, endPoint y: 190, distance: 67.1
click at [563, 190] on tr "Total Spend $3,013.50 $3,282.20 $268.61 8.18%" at bounding box center [471, 184] width 573 height 27
click at [554, 190] on td "$3,013.50" at bounding box center [527, 184] width 70 height 27
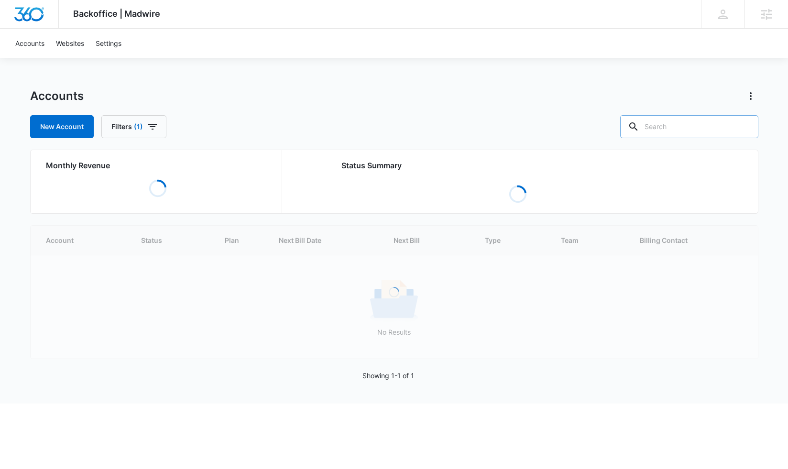
click at [659, 124] on input "text" at bounding box center [689, 126] width 138 height 23
type input "breaker out"
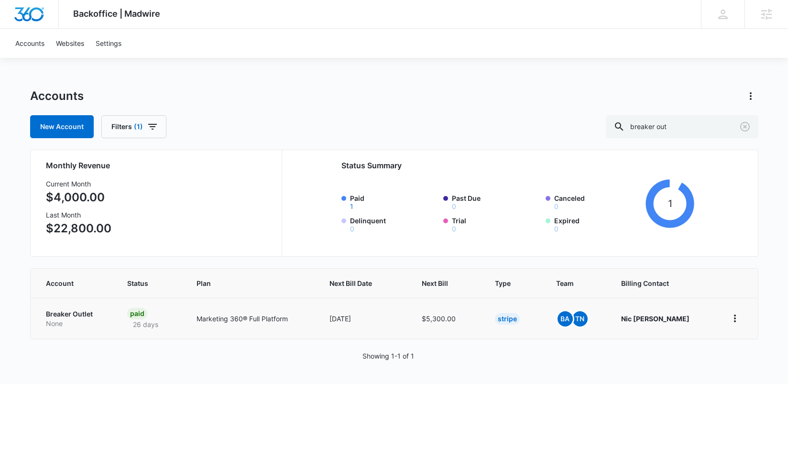
click at [86, 310] on p "Breaker Outlet" at bounding box center [75, 314] width 59 height 10
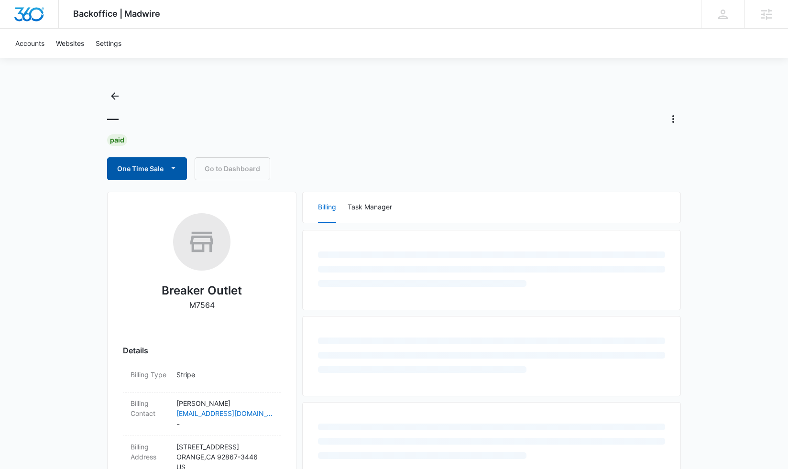
click at [165, 173] on button "One Time Sale" at bounding box center [147, 168] width 80 height 23
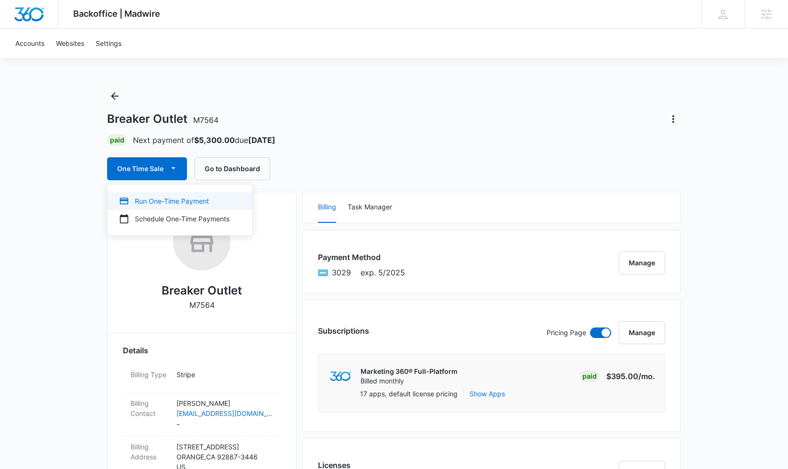
click at [163, 207] on button "Run One-Time Payment" at bounding box center [180, 201] width 145 height 18
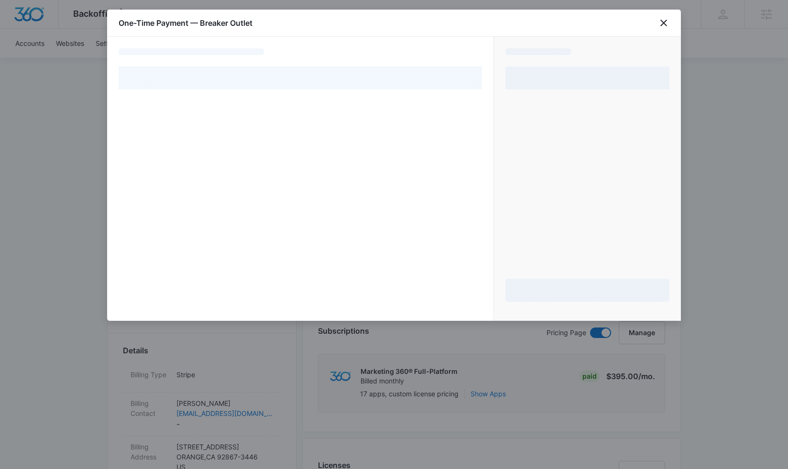
select select "pm_1Lu0vRA4n8RTgNjU73CAolTV"
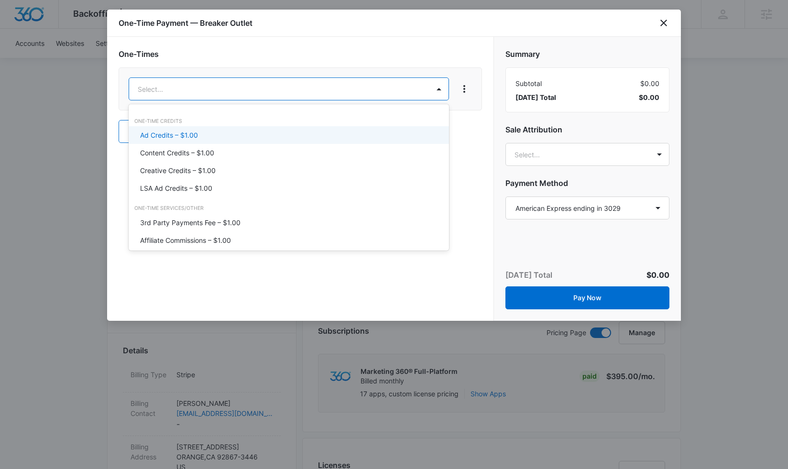
click at [268, 137] on div "Ad Credits – $1.00" at bounding box center [287, 135] width 295 height 10
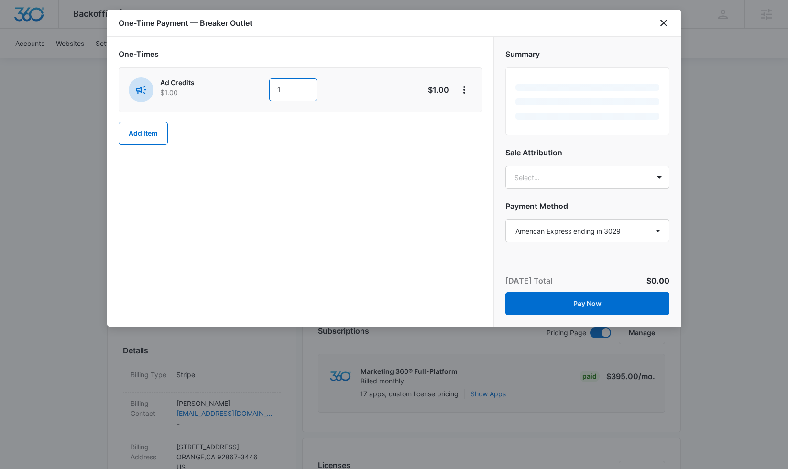
click at [301, 93] on input "1" at bounding box center [293, 89] width 48 height 23
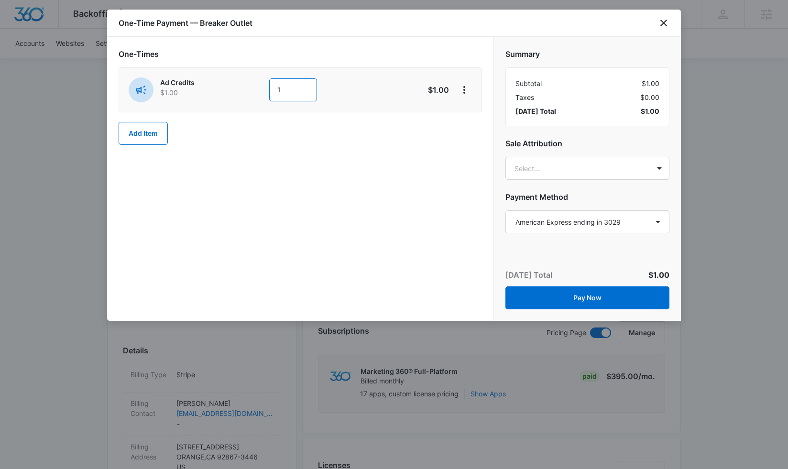
click at [301, 93] on input "1" at bounding box center [293, 89] width 48 height 23
type input "4000"
click at [275, 177] on div "One-Times Ad Credits $1.00 4000 $4,000.00 Add Item" at bounding box center [300, 179] width 386 height 284
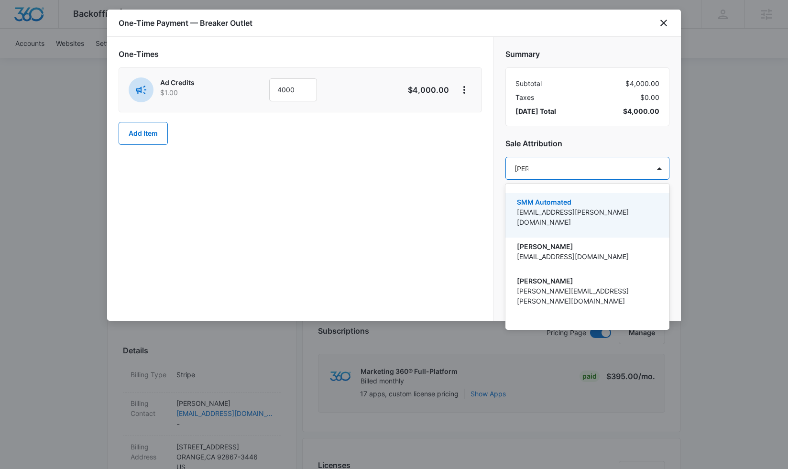
type input "tomm"
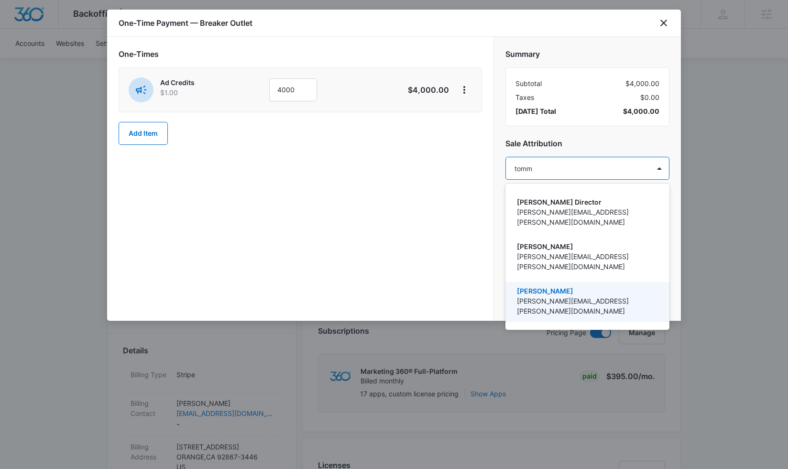
click at [538, 296] on p "[PERSON_NAME][EMAIL_ADDRESS][PERSON_NAME][DOMAIN_NAME]" at bounding box center [586, 306] width 139 height 20
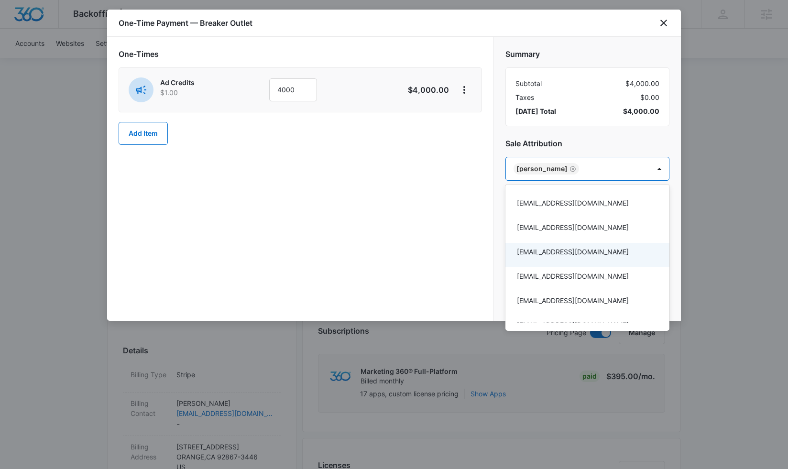
click at [454, 211] on div at bounding box center [394, 234] width 788 height 469
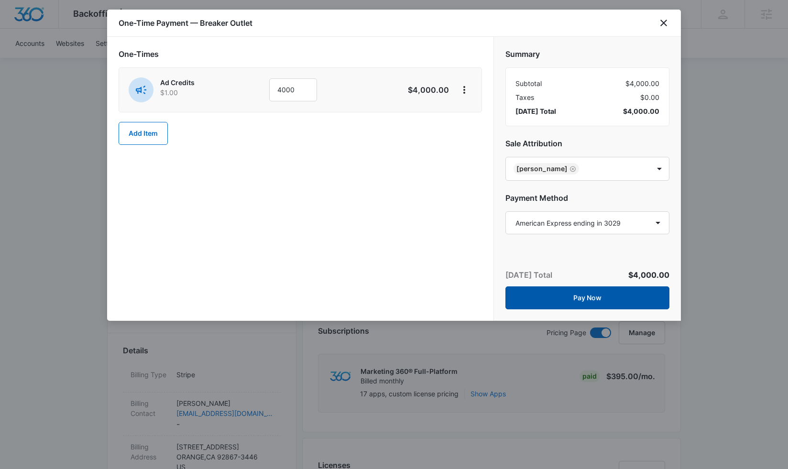
click at [553, 298] on button "Pay Now" at bounding box center [587, 297] width 164 height 23
